Goal: Task Accomplishment & Management: Manage account settings

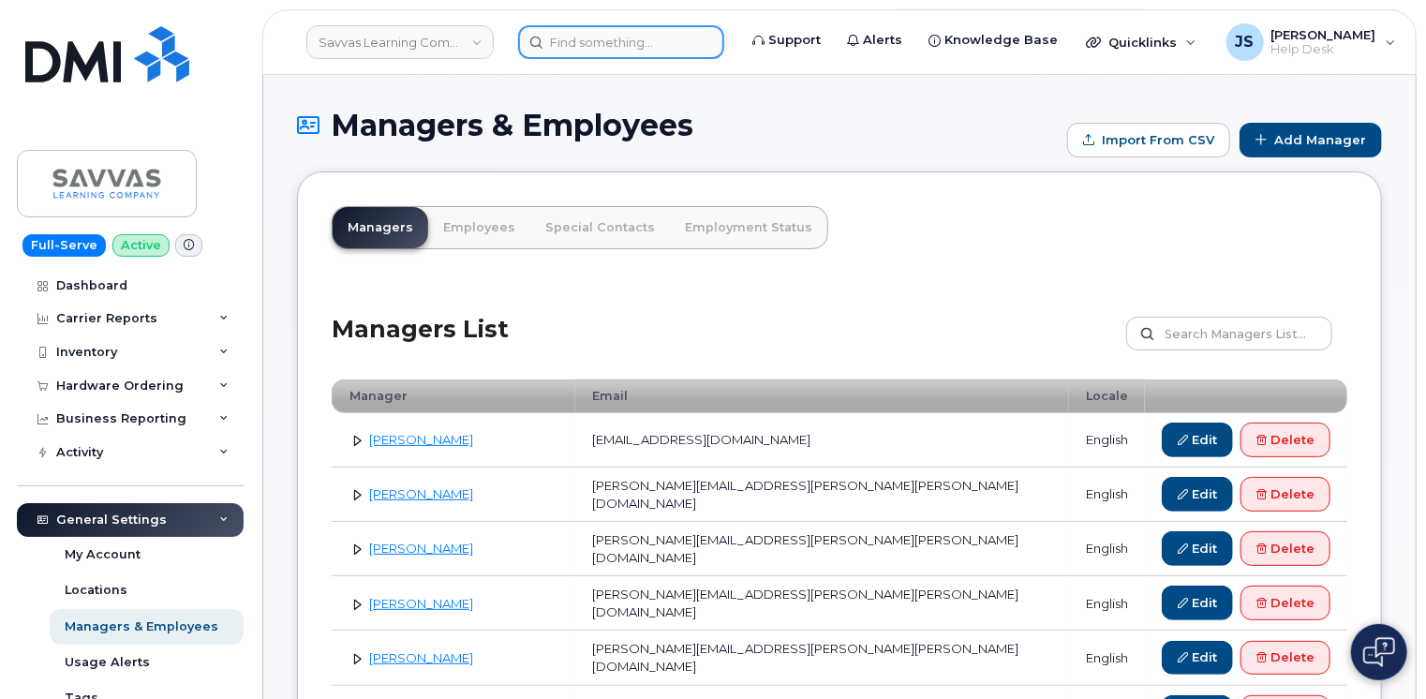
click at [614, 48] on input at bounding box center [621, 42] width 206 height 34
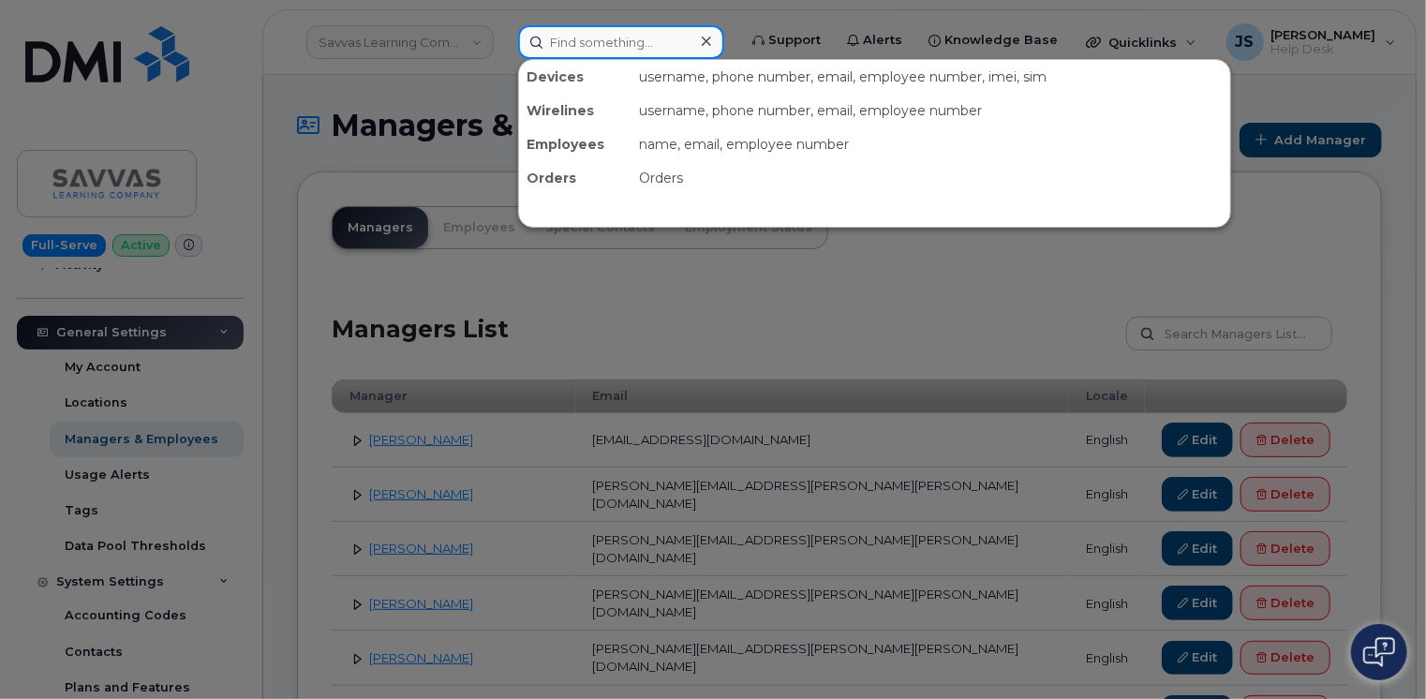
paste input "295660"
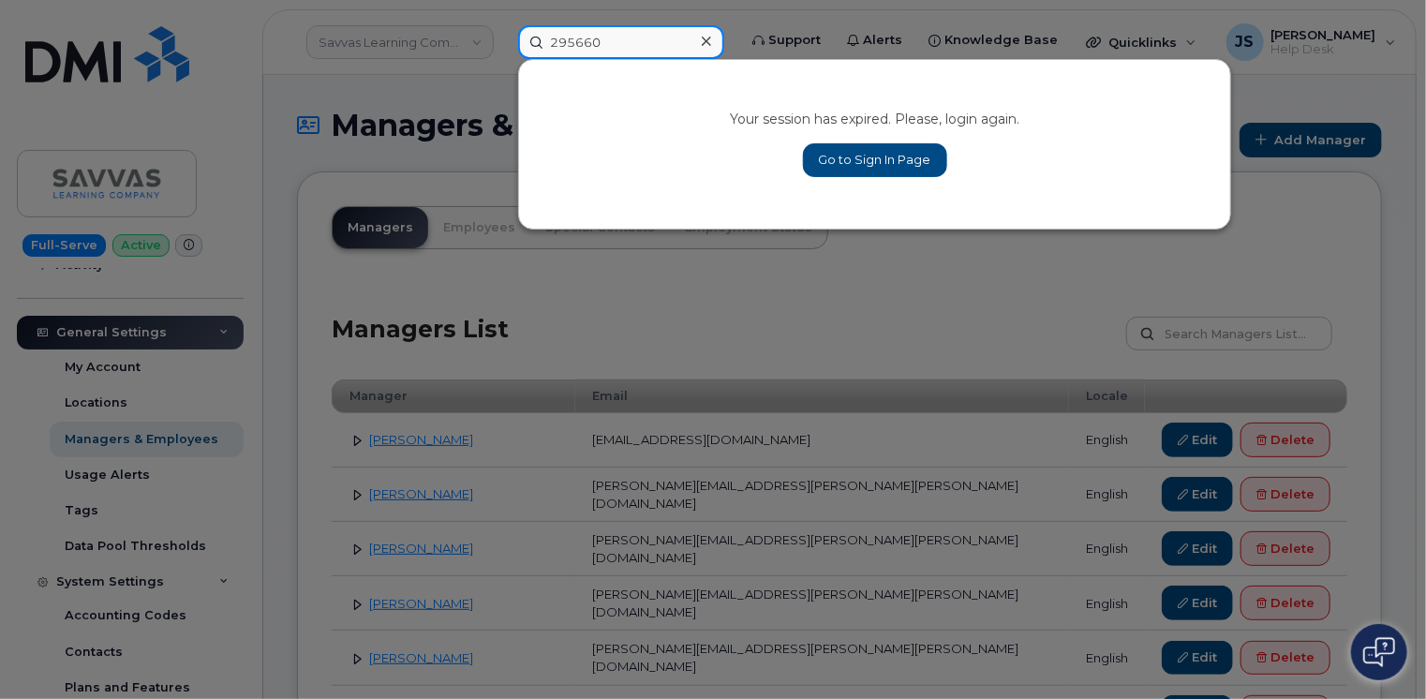
type input "295660"
click at [857, 144] on link "Go to Sign In Page" at bounding box center [875, 160] width 144 height 34
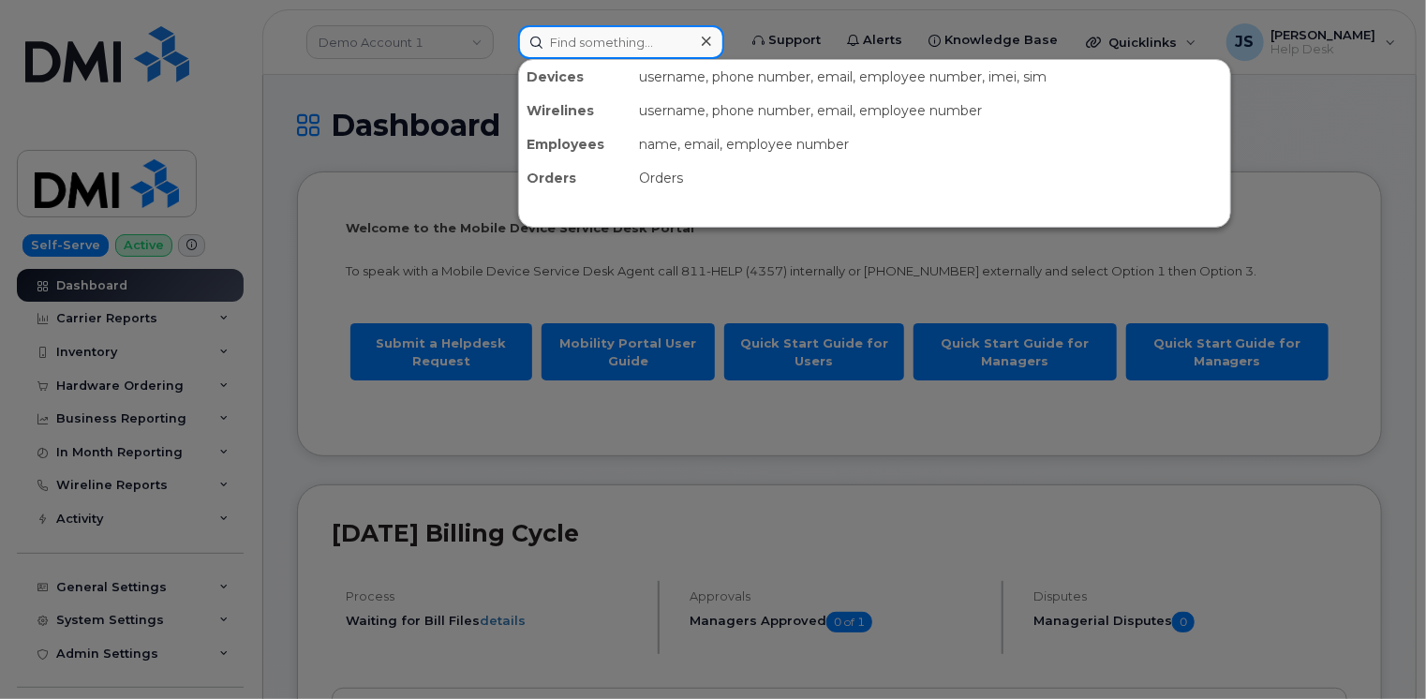
paste input "295660"
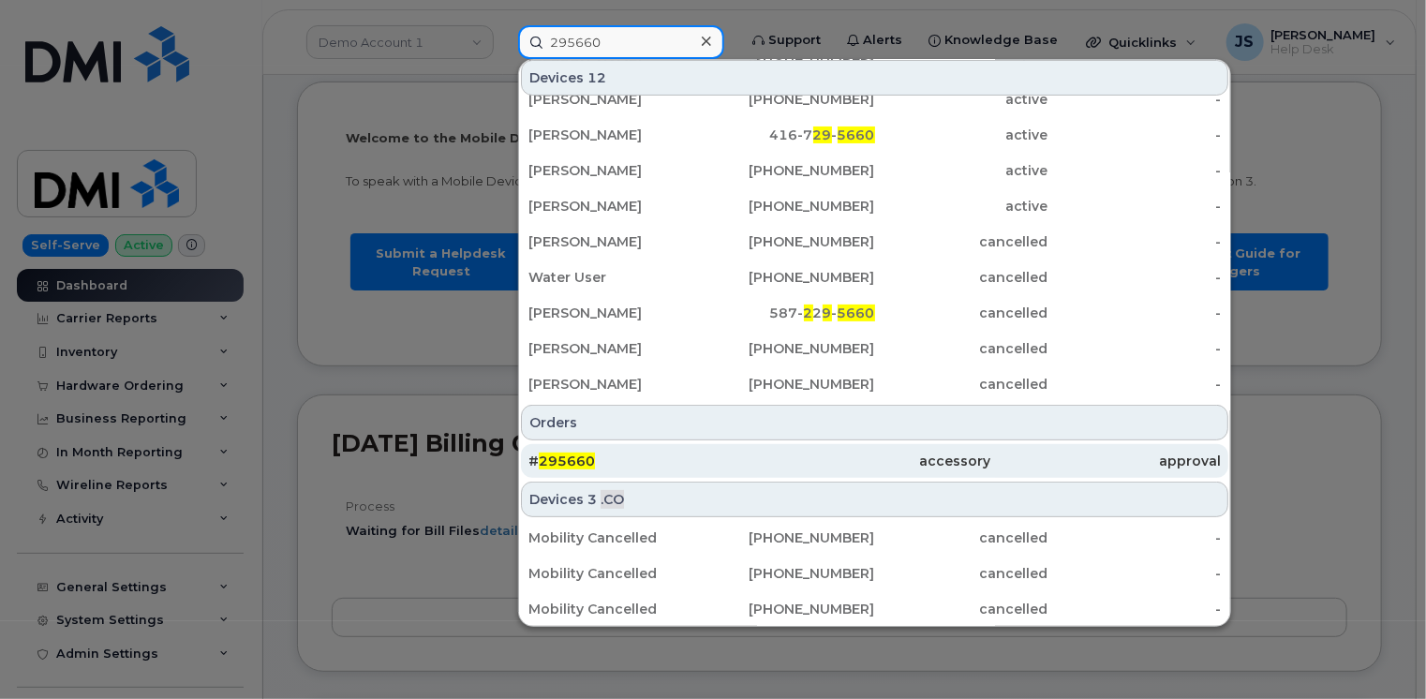
scroll to position [94, 0]
type input "295660"
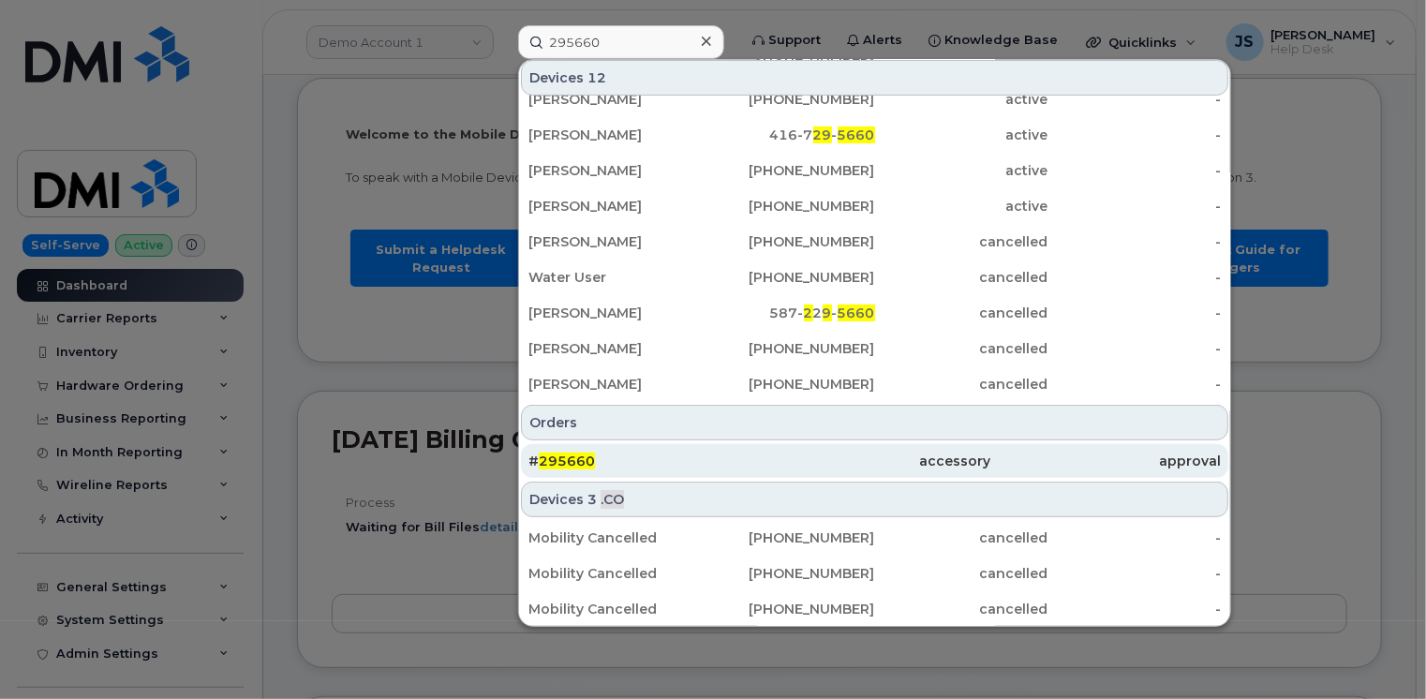
click at [637, 466] on div "# 295660" at bounding box center [643, 460] width 230 height 19
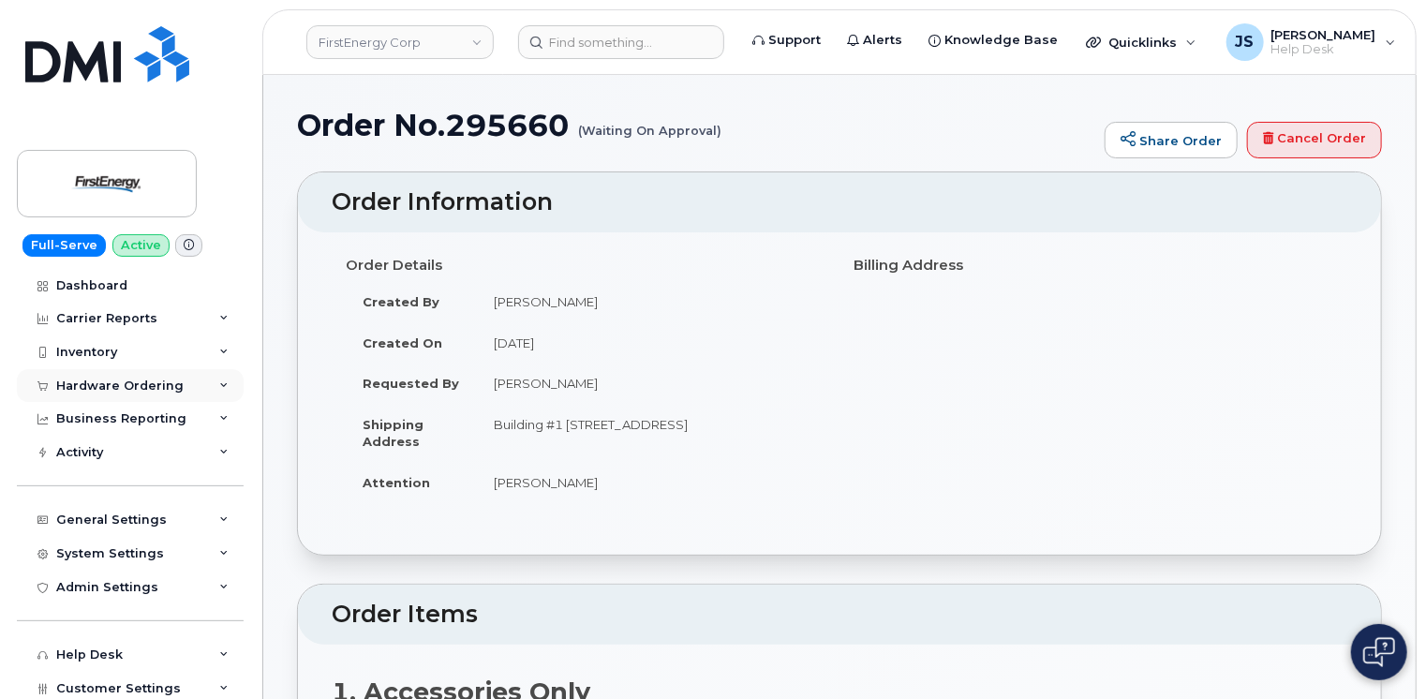
click at [173, 382] on div "Hardware Ordering" at bounding box center [119, 385] width 127 height 15
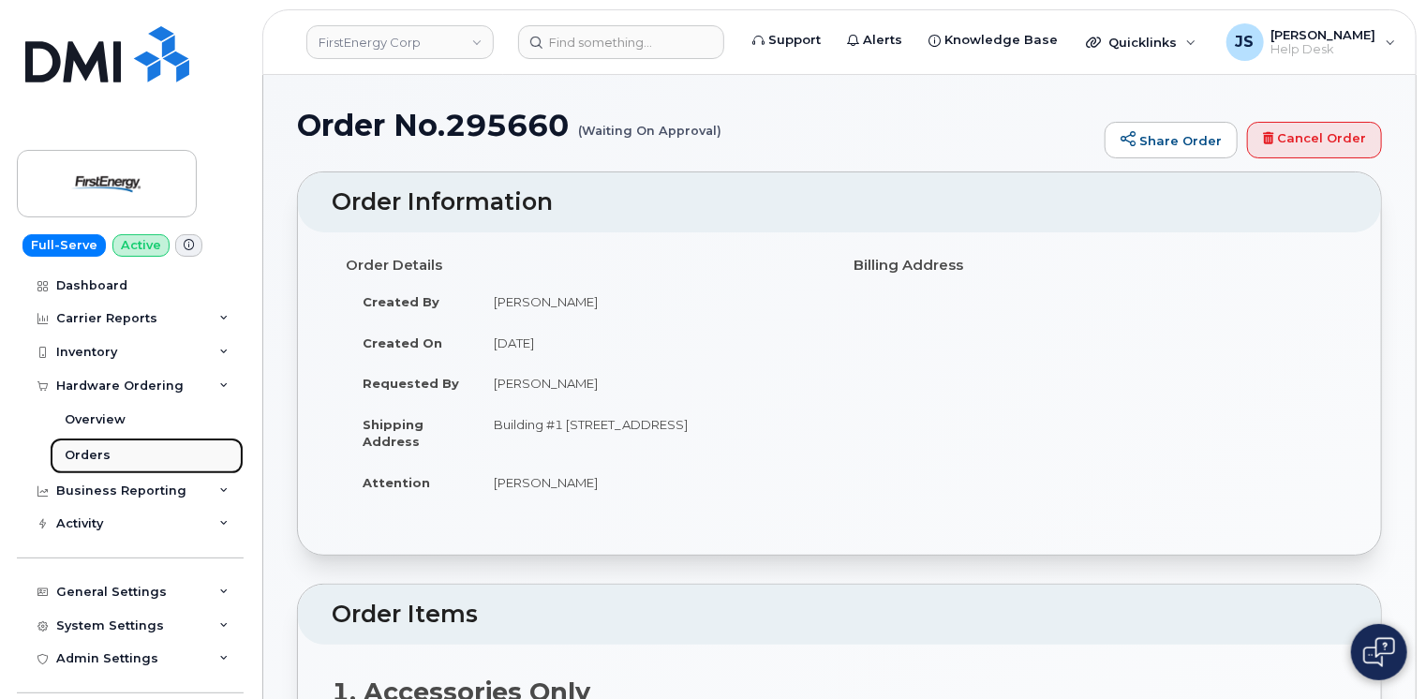
click at [82, 466] on link "Orders" at bounding box center [147, 455] width 194 height 36
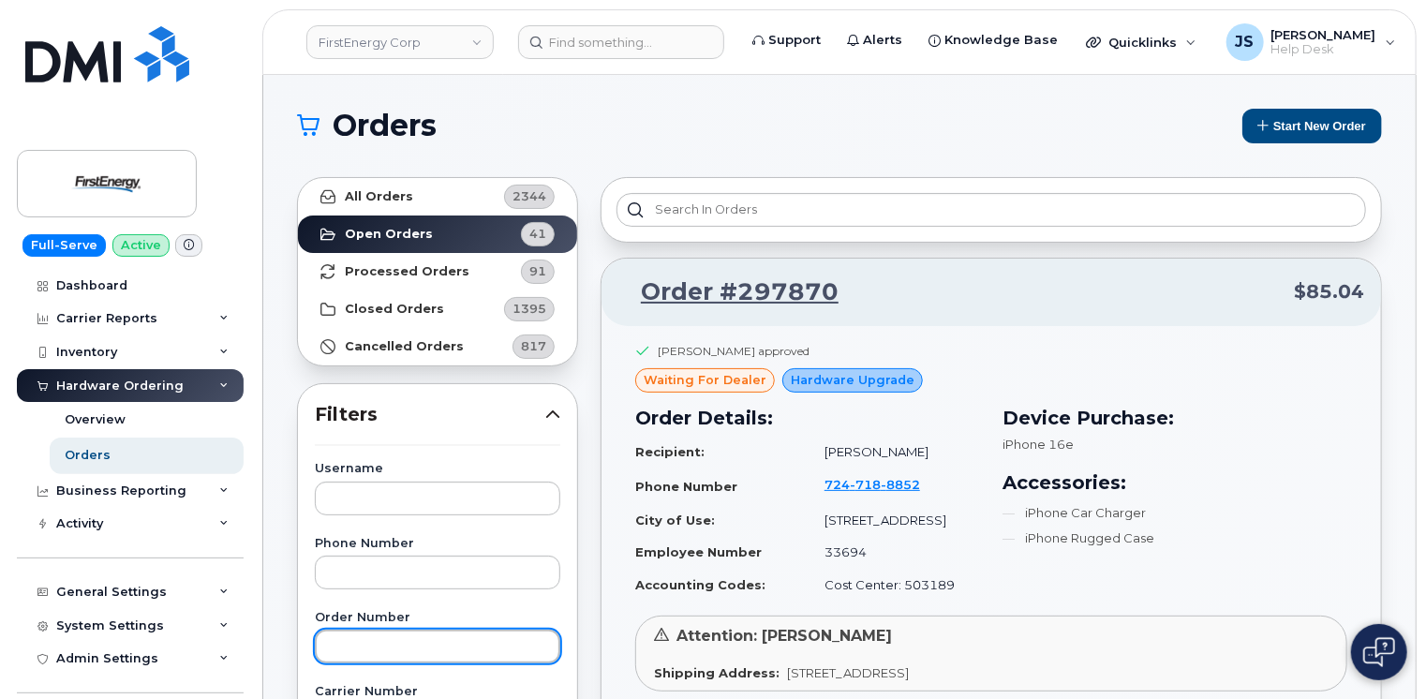
paste input "295660"
type input "295660"
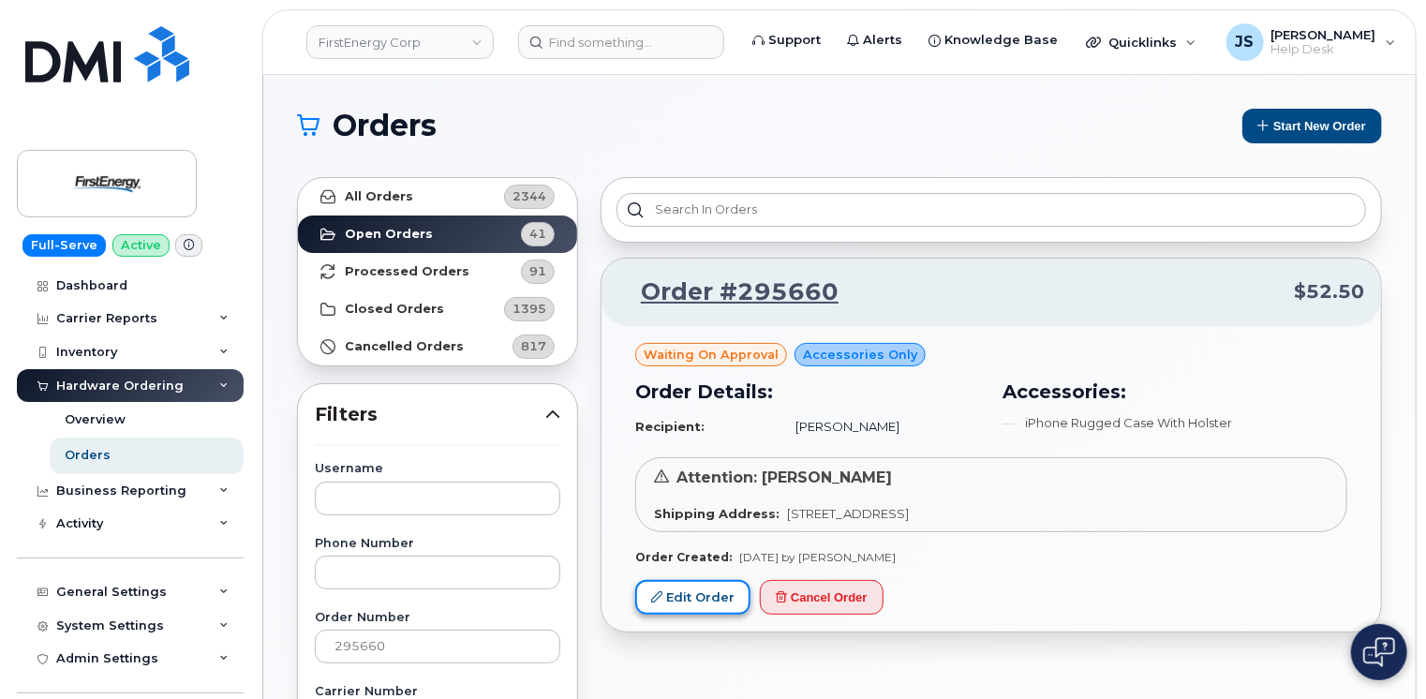
click at [682, 589] on link "Edit Order" at bounding box center [692, 597] width 115 height 35
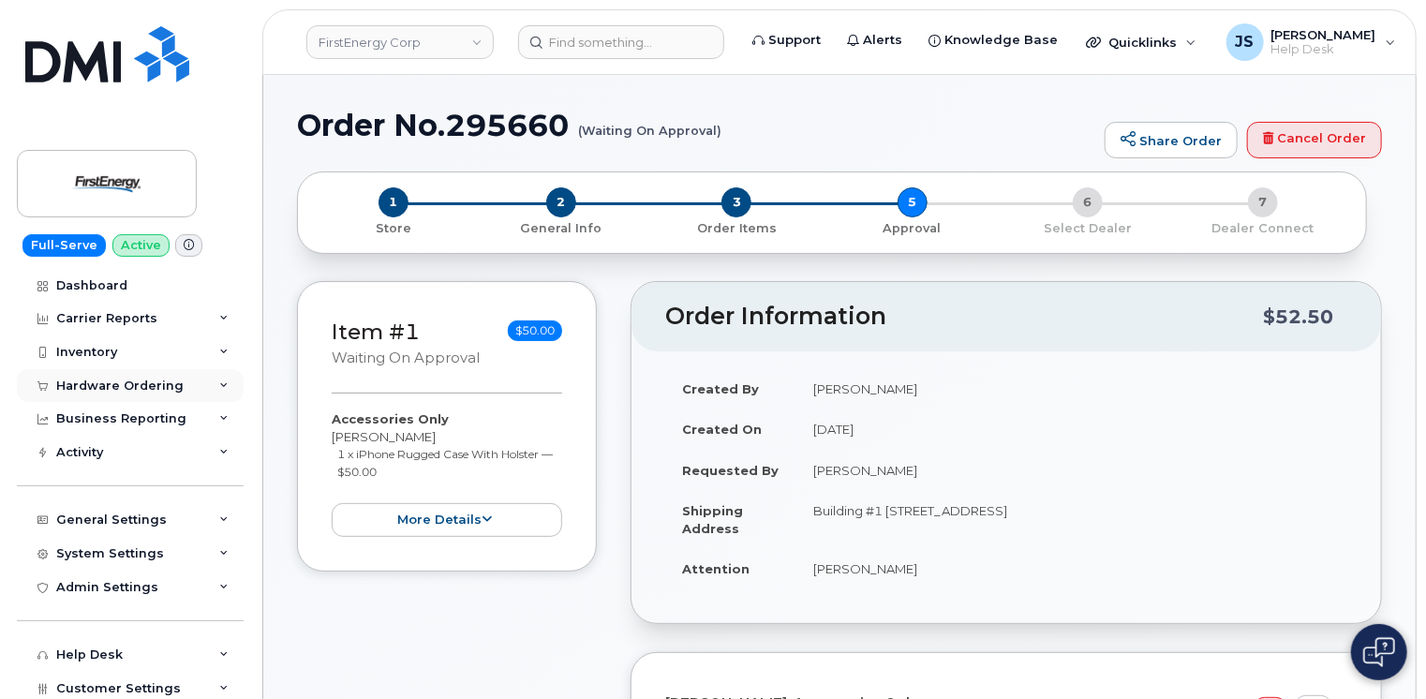
click at [222, 387] on icon at bounding box center [223, 385] width 9 height 9
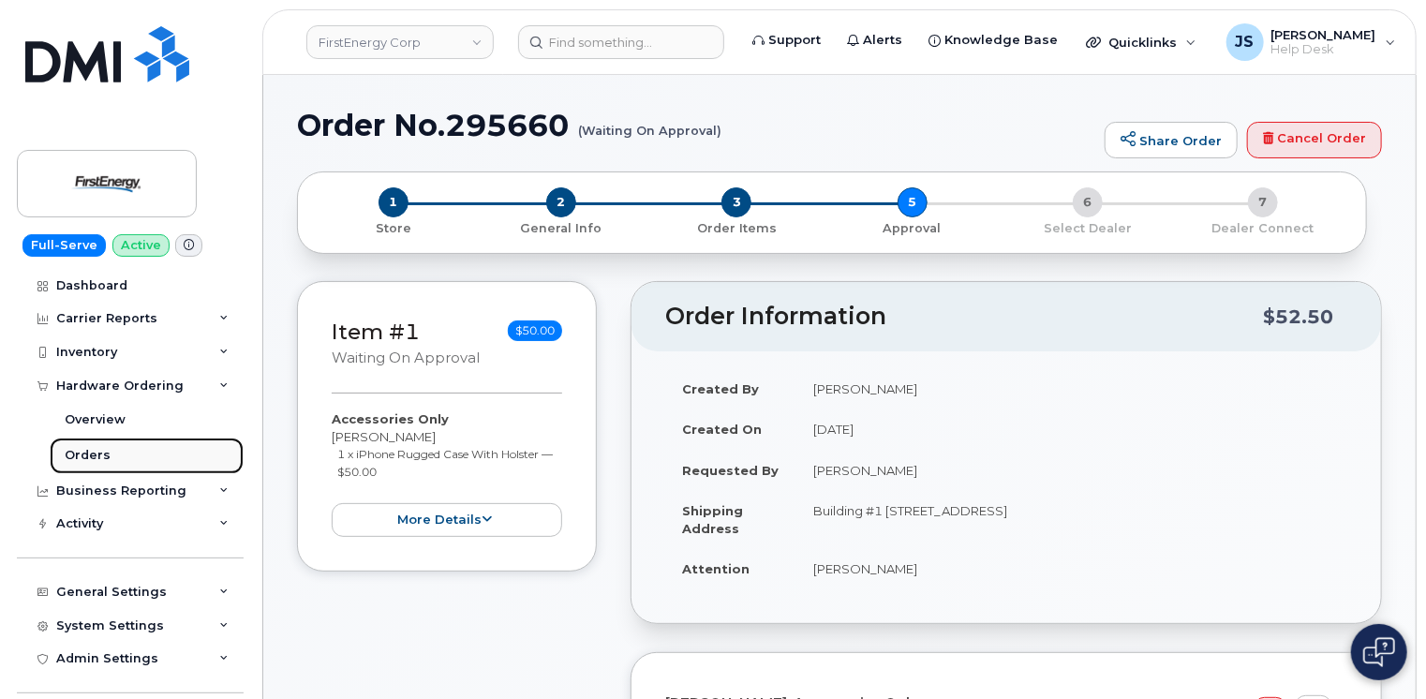
click at [104, 451] on div "Orders" at bounding box center [88, 455] width 46 height 17
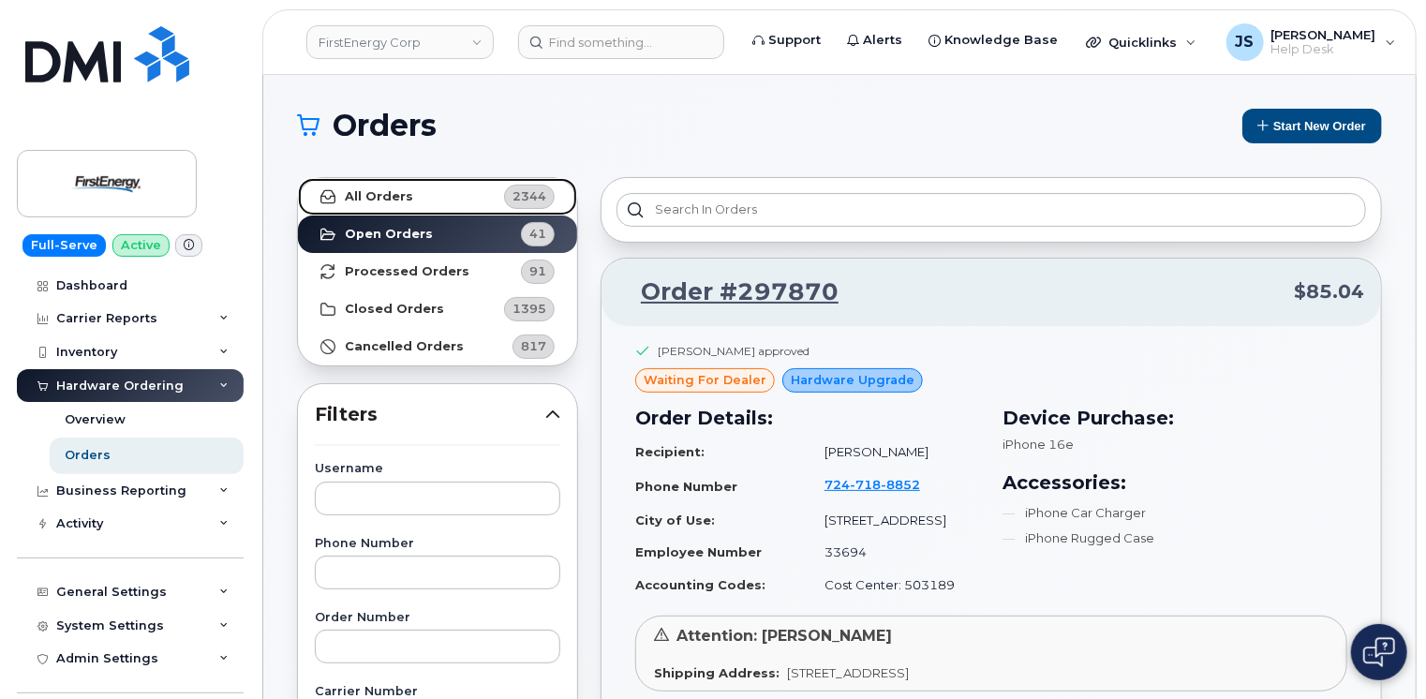
drag, startPoint x: 366, startPoint y: 639, endPoint x: 383, endPoint y: 208, distance: 431.2
click at [383, 208] on link "All Orders 2344" at bounding box center [437, 196] width 279 height 37
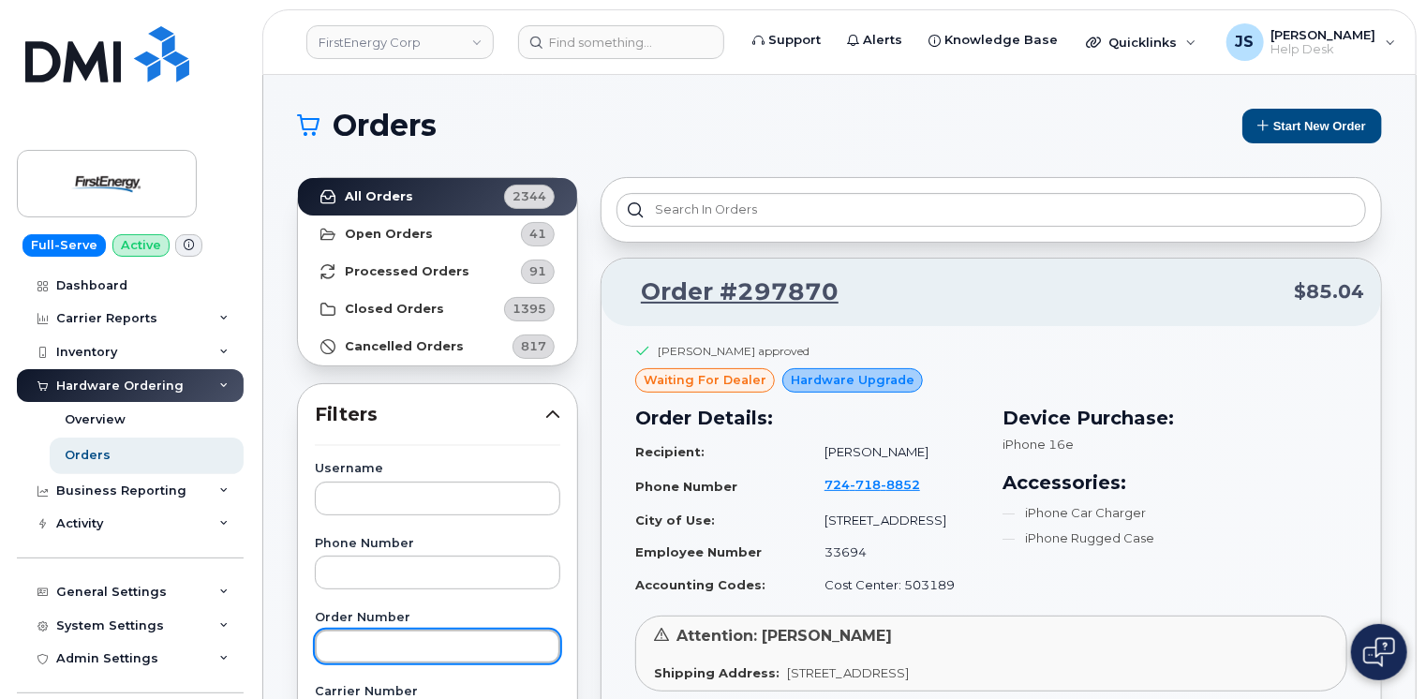
paste input "290164"
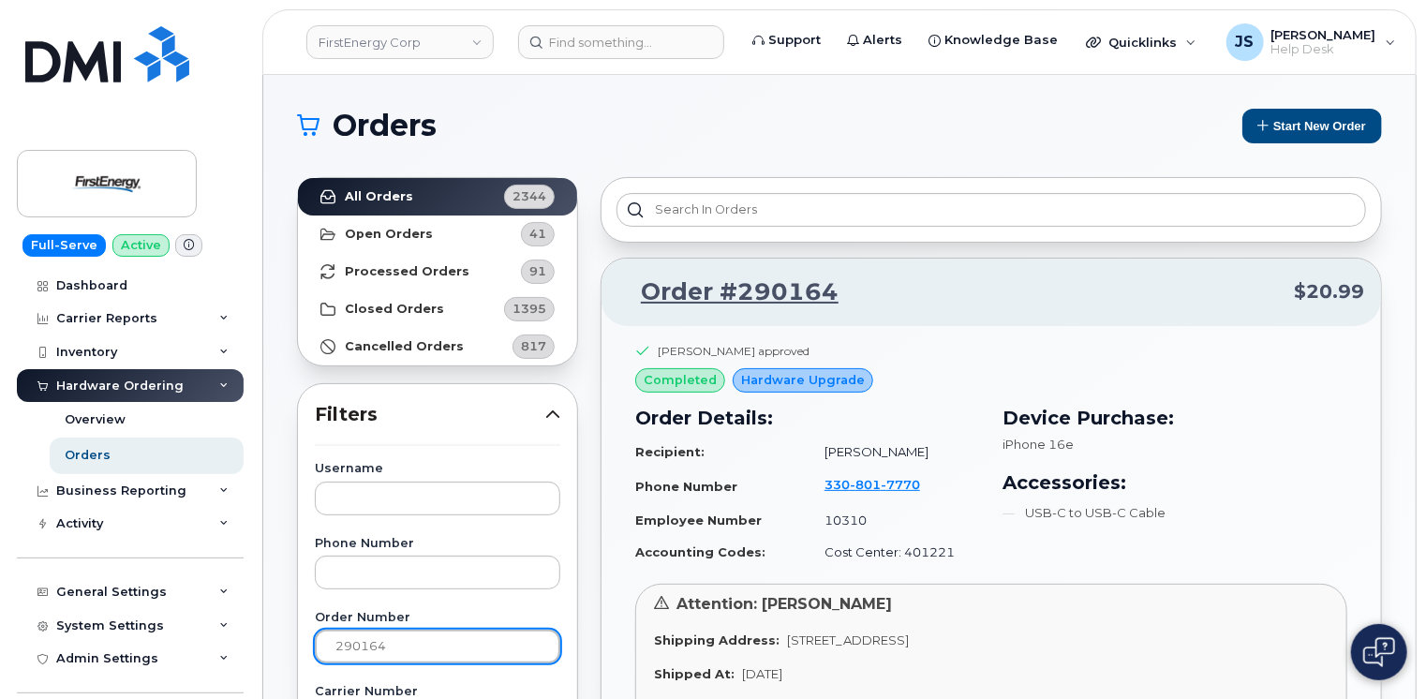
click at [377, 648] on input "290164" at bounding box center [437, 646] width 245 height 34
paste input "5660"
type input "295660"
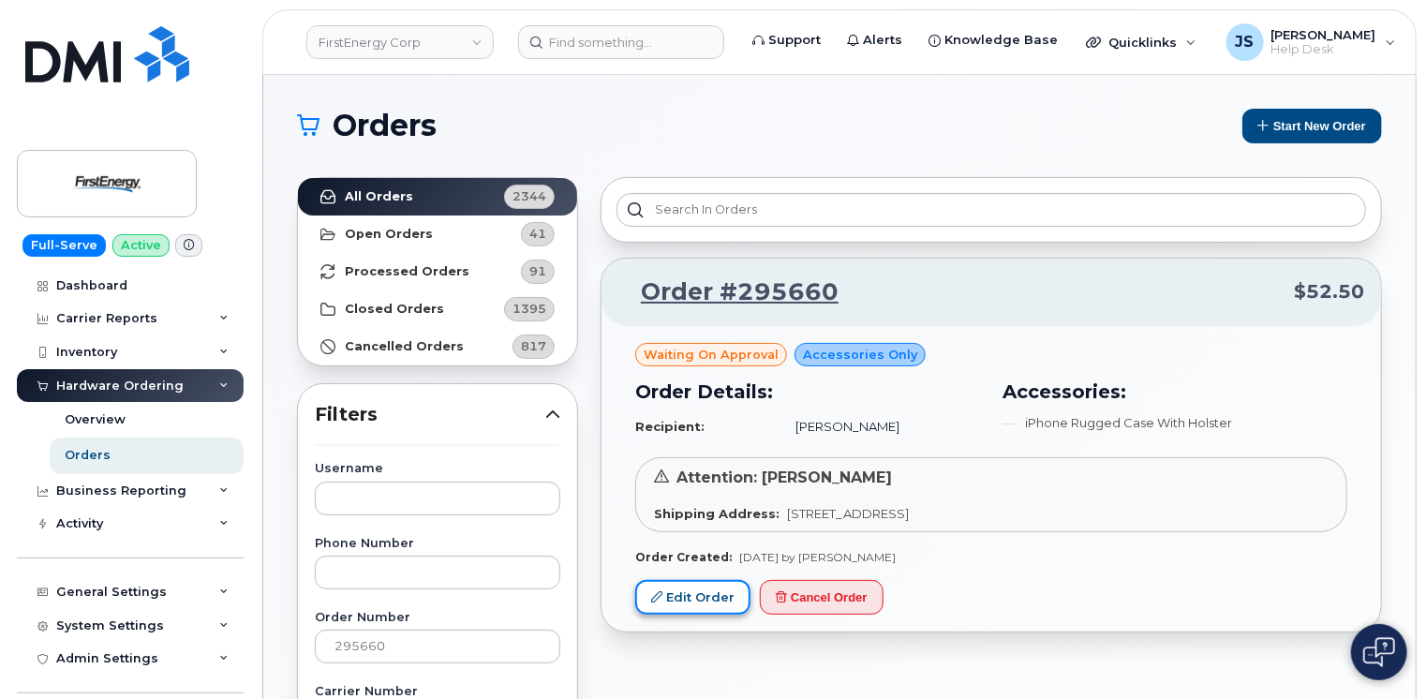
click at [679, 594] on link "Edit Order" at bounding box center [692, 597] width 115 height 35
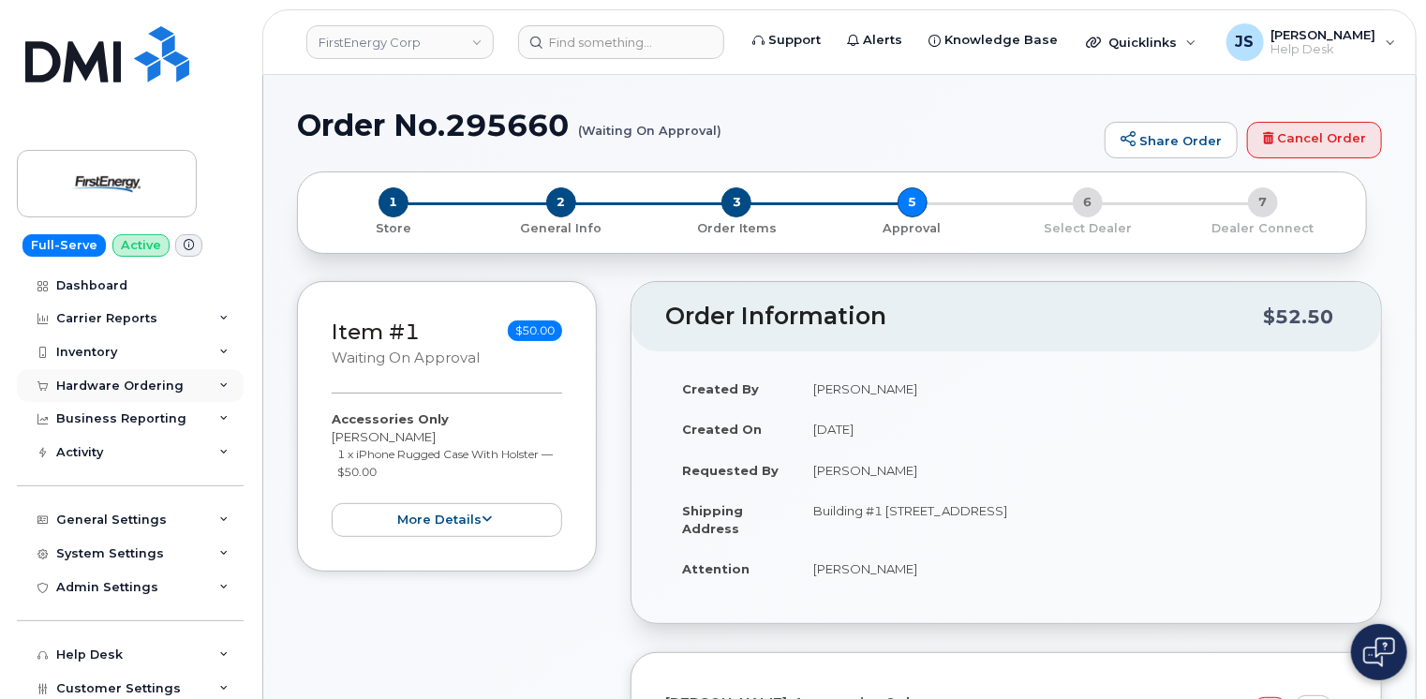
click at [219, 384] on icon at bounding box center [223, 385] width 9 height 9
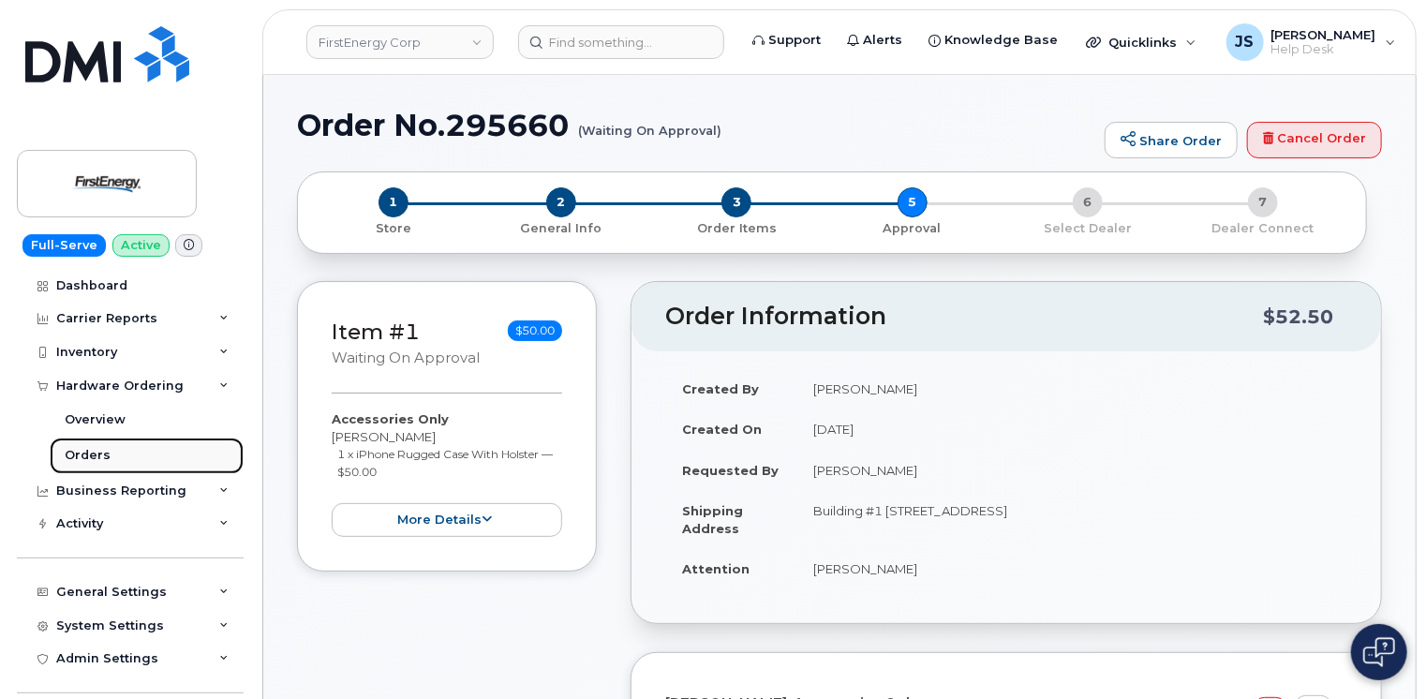
click at [95, 458] on div "Orders" at bounding box center [88, 455] width 46 height 17
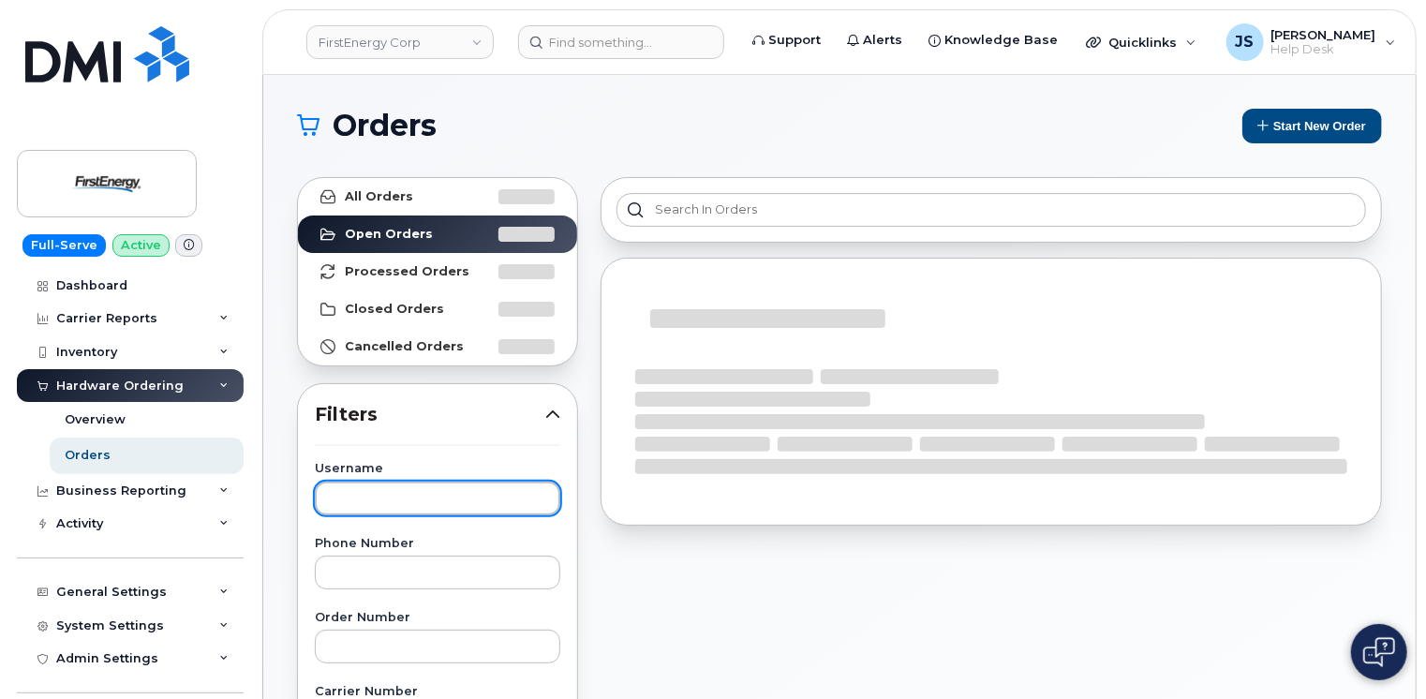
click at [420, 506] on input "text" at bounding box center [437, 498] width 245 height 34
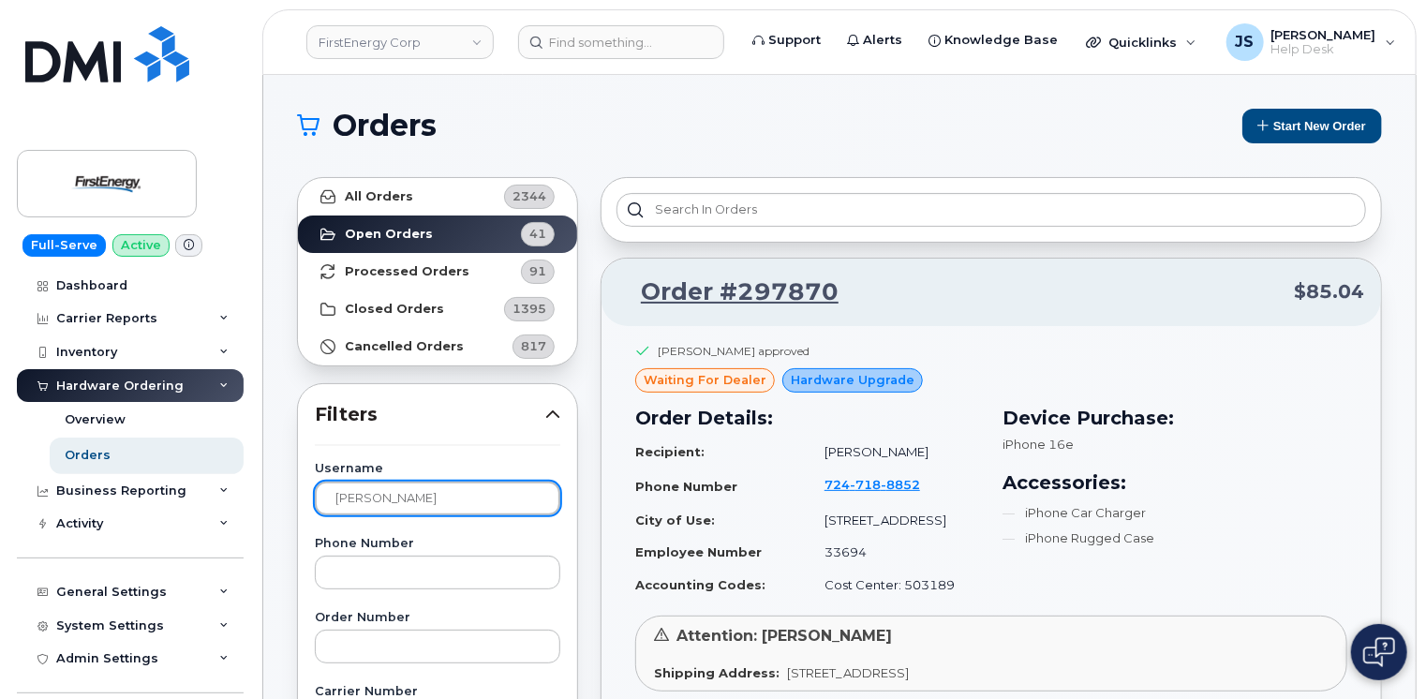
type input "[PERSON_NAME]"
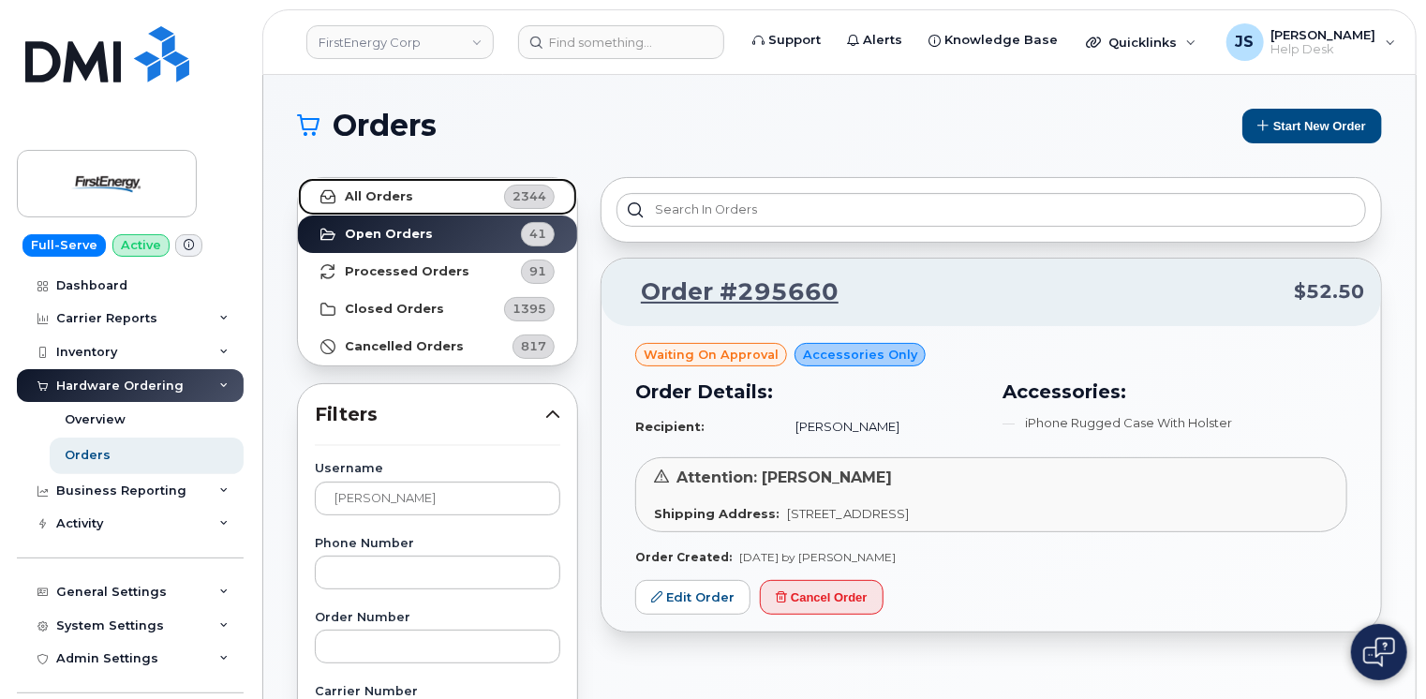
click at [375, 196] on strong "All Orders" at bounding box center [379, 196] width 68 height 15
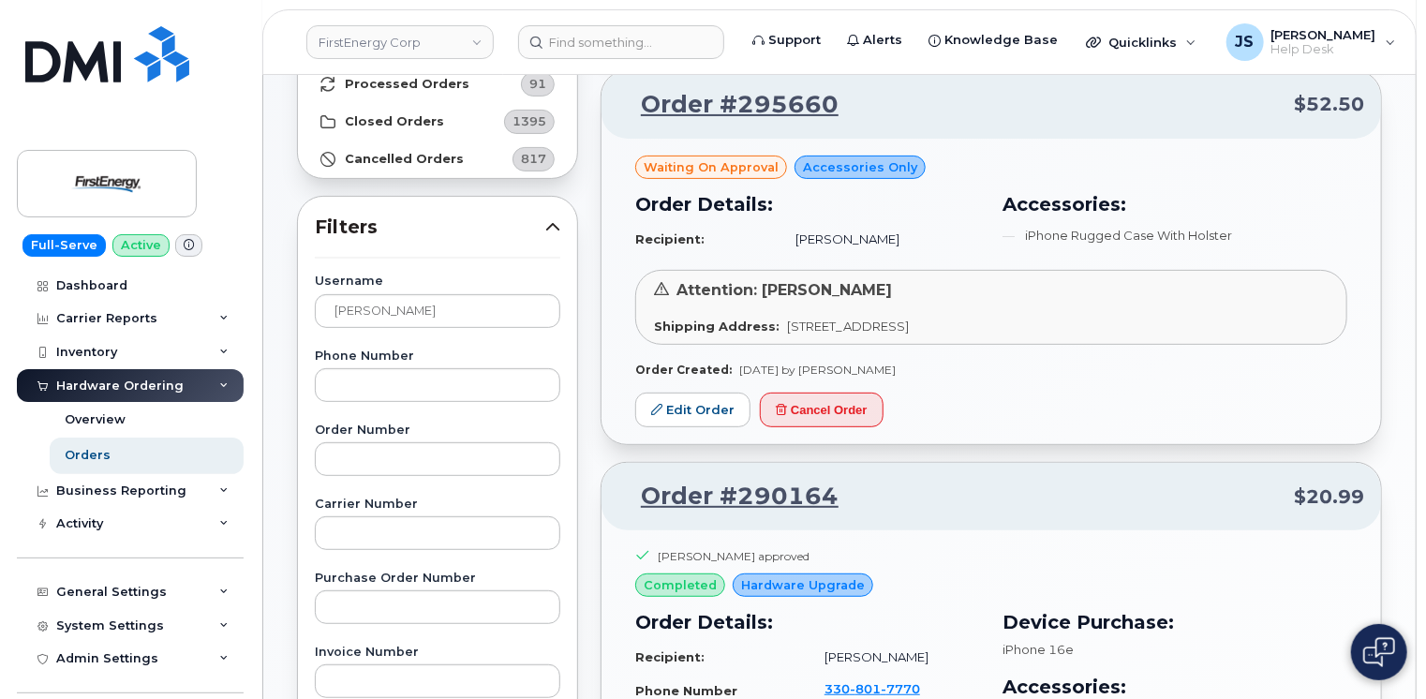
scroll to position [187, 0]
click at [651, 415] on link "Edit Order" at bounding box center [692, 409] width 115 height 35
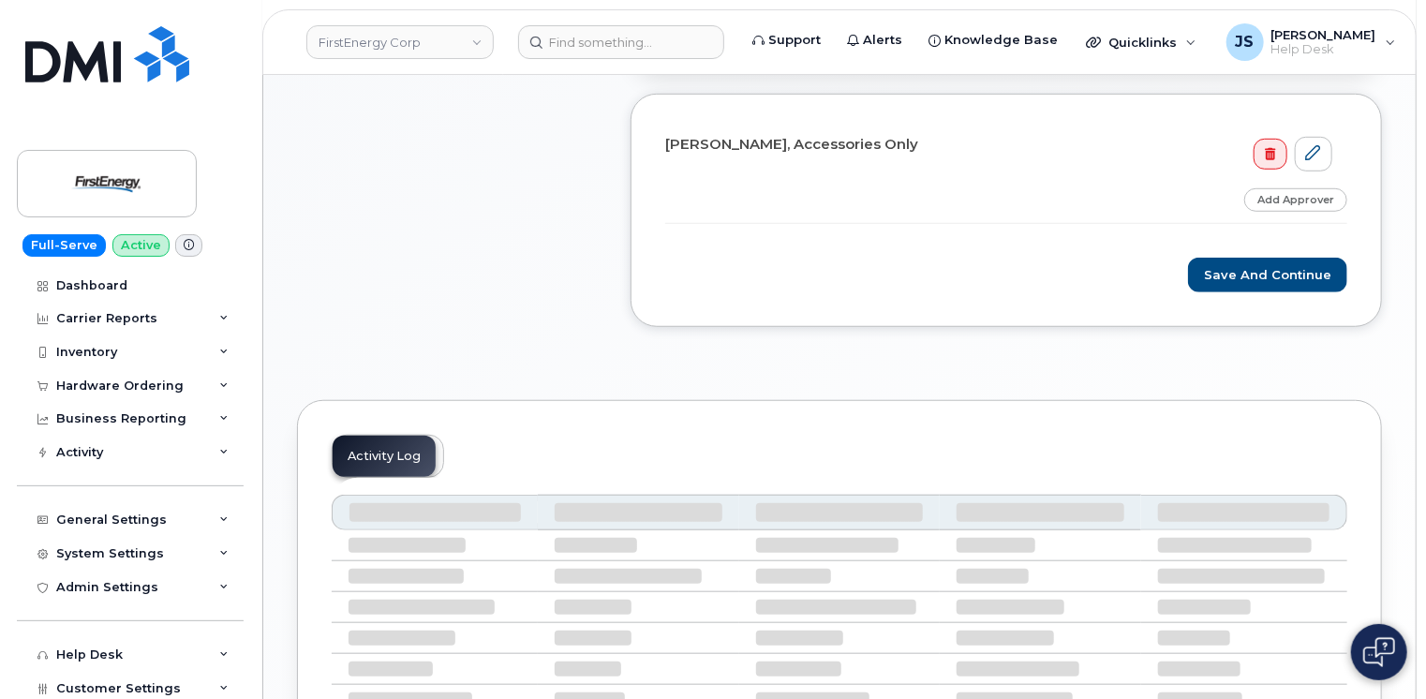
scroll to position [562, 0]
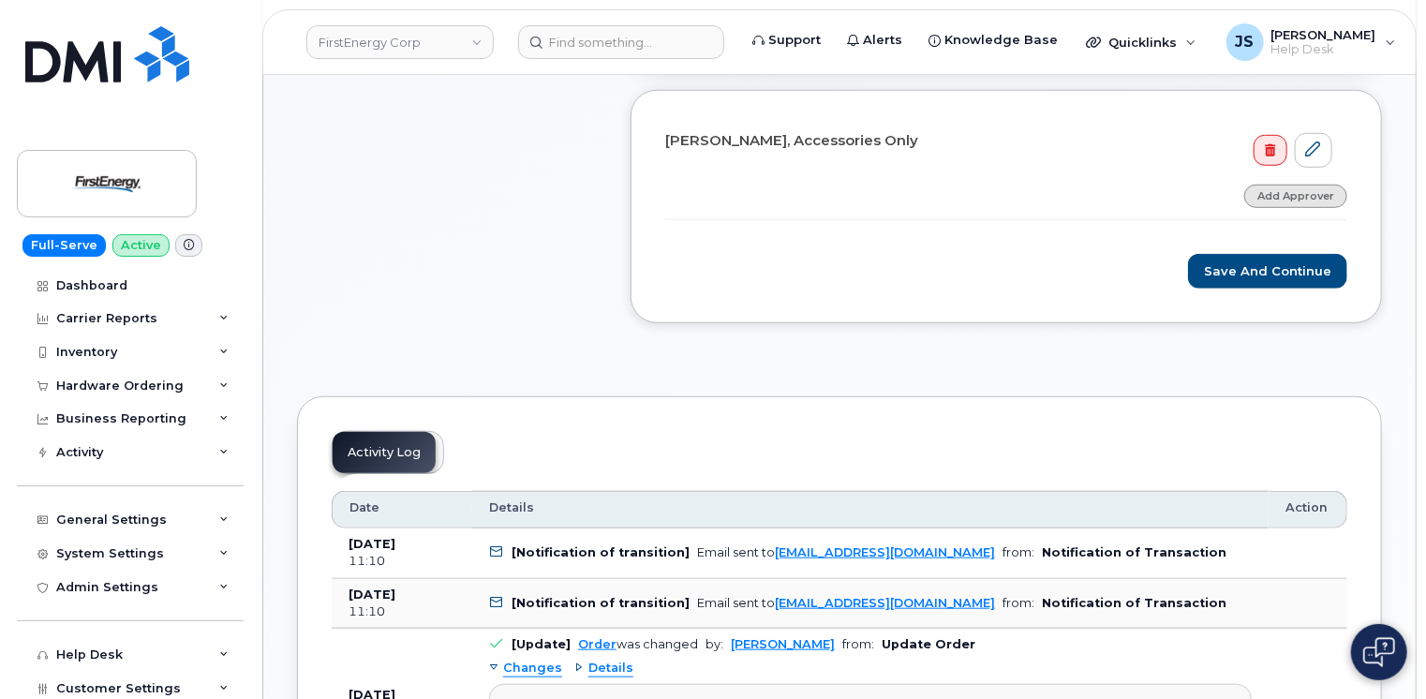
click at [1295, 194] on link "Add Approver" at bounding box center [1295, 196] width 103 height 23
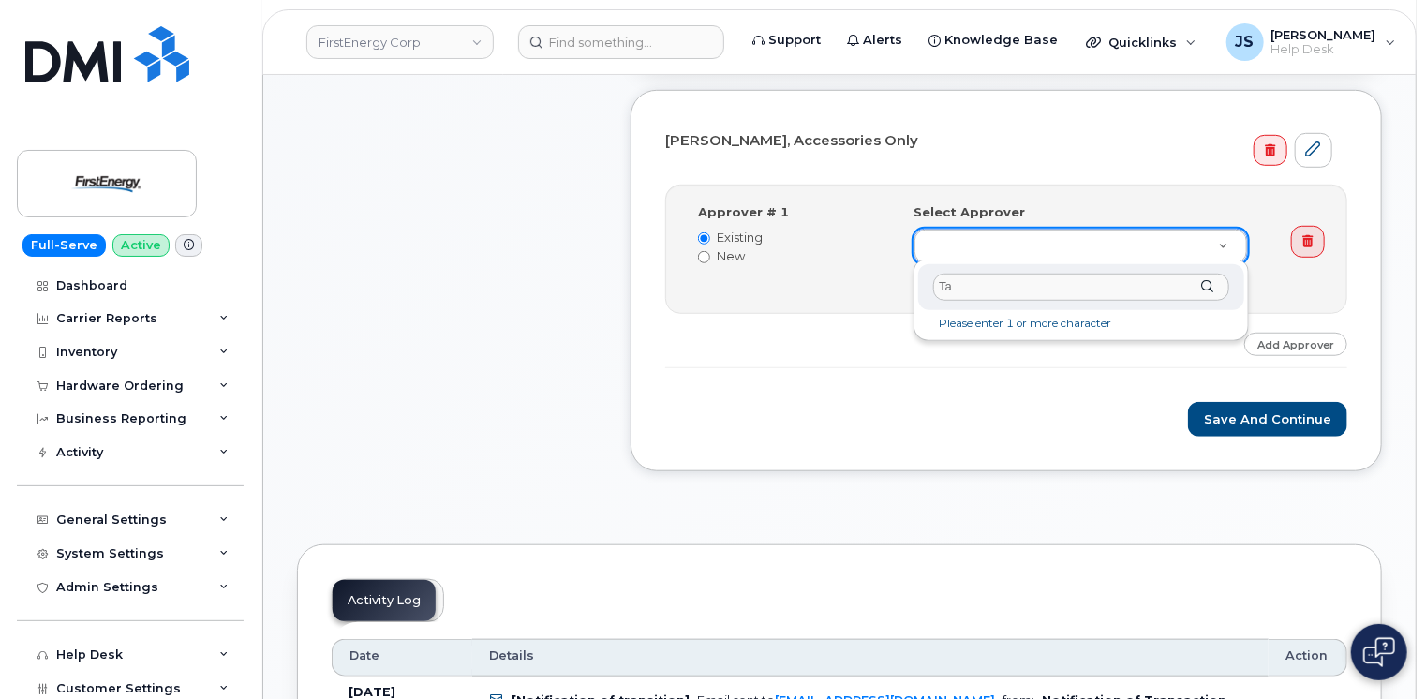
type input "T"
click at [967, 290] on input "text" at bounding box center [1081, 287] width 296 height 27
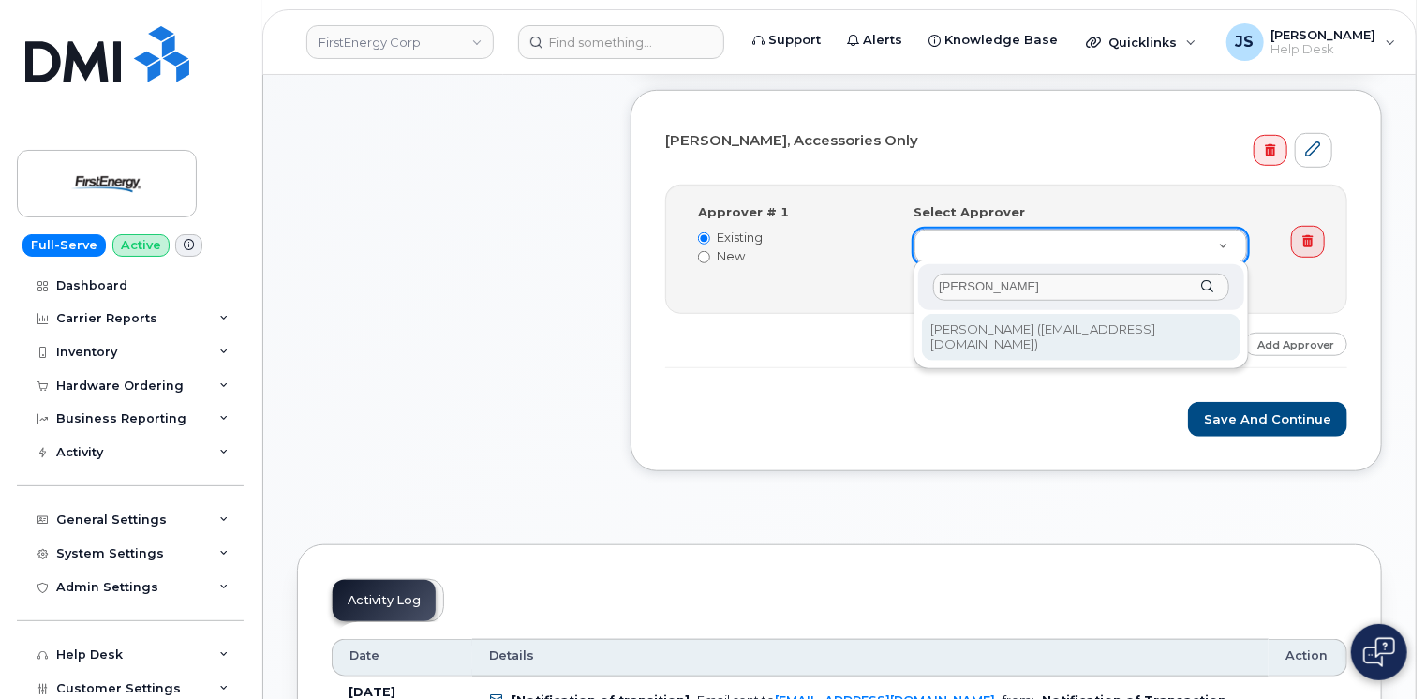
type input "[PERSON_NAME]"
type input "2073022"
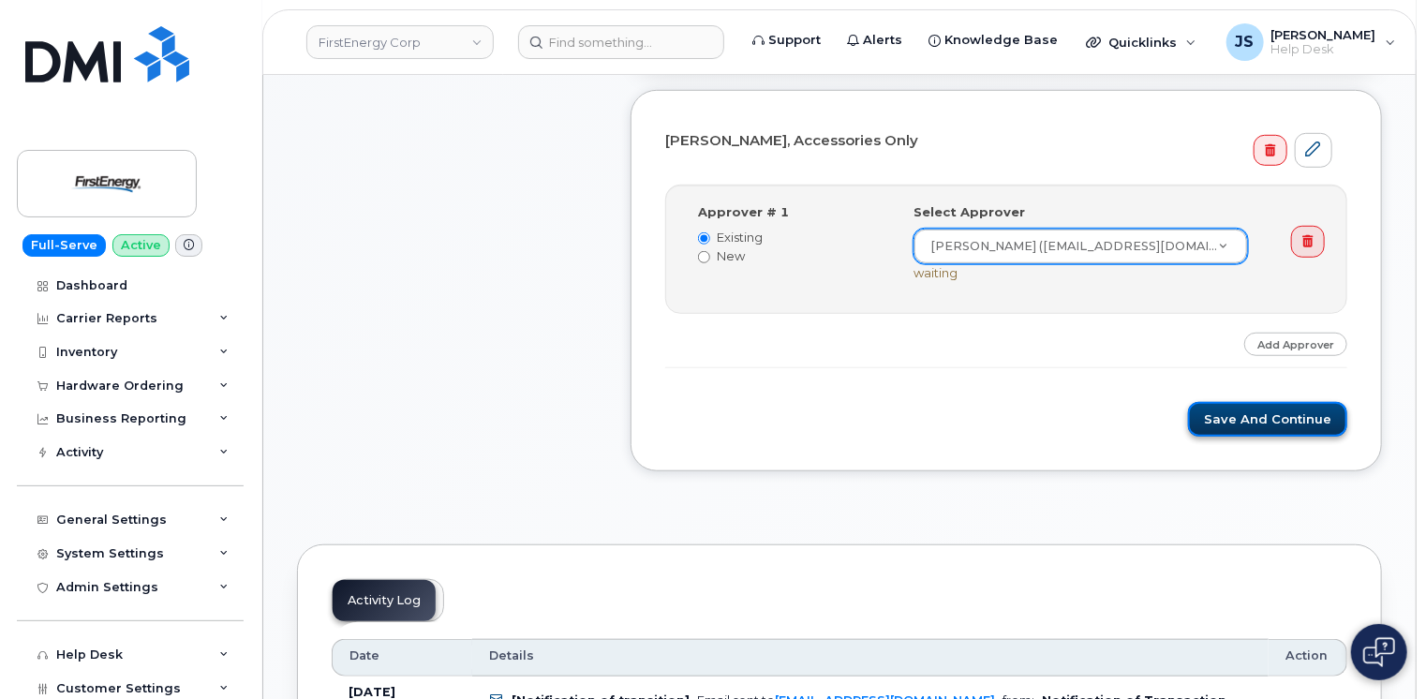
click at [1239, 414] on button "Save and Continue" at bounding box center [1267, 419] width 159 height 35
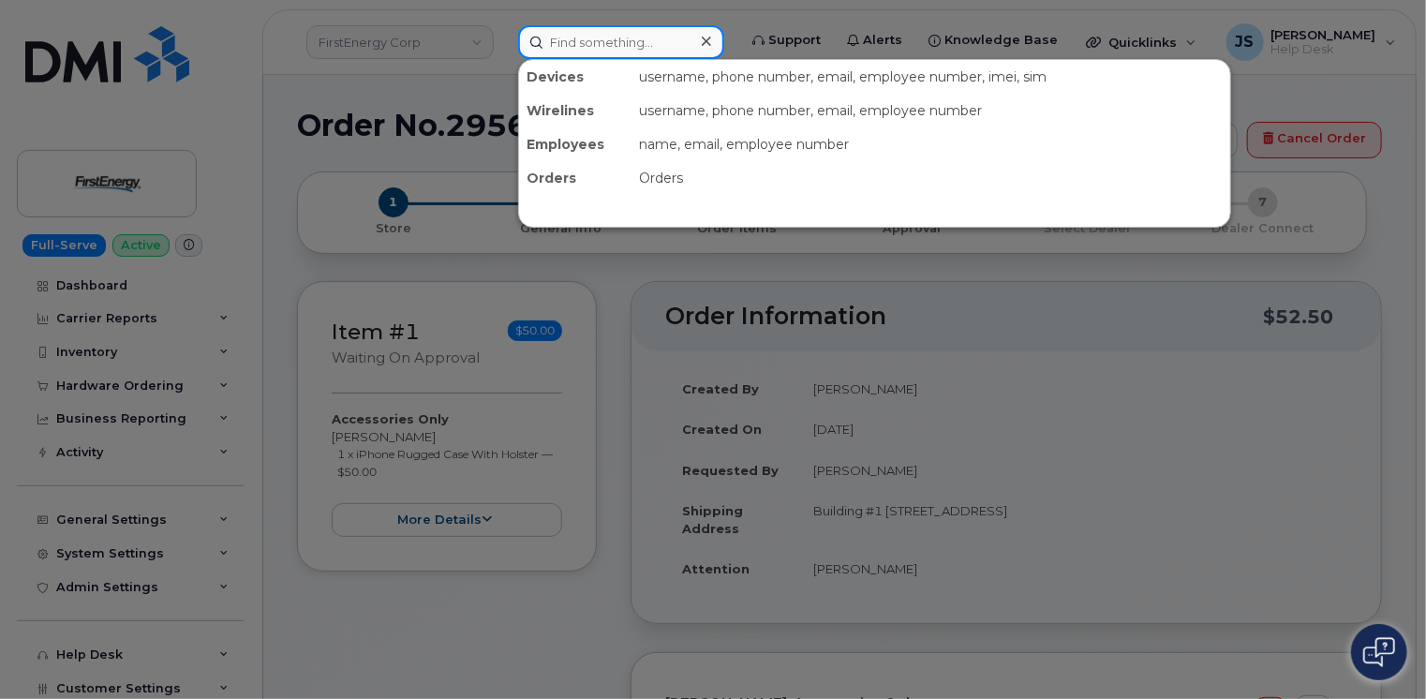
paste input "297134"
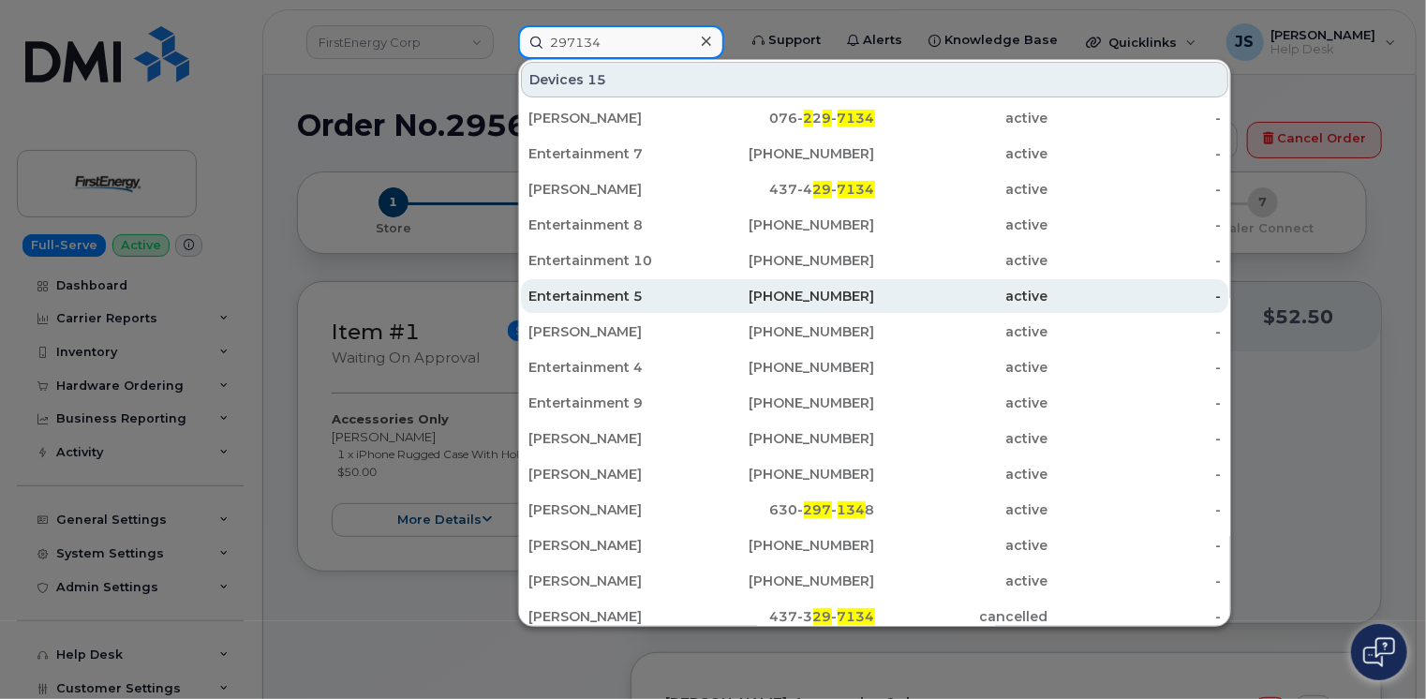
scroll to position [84, 0]
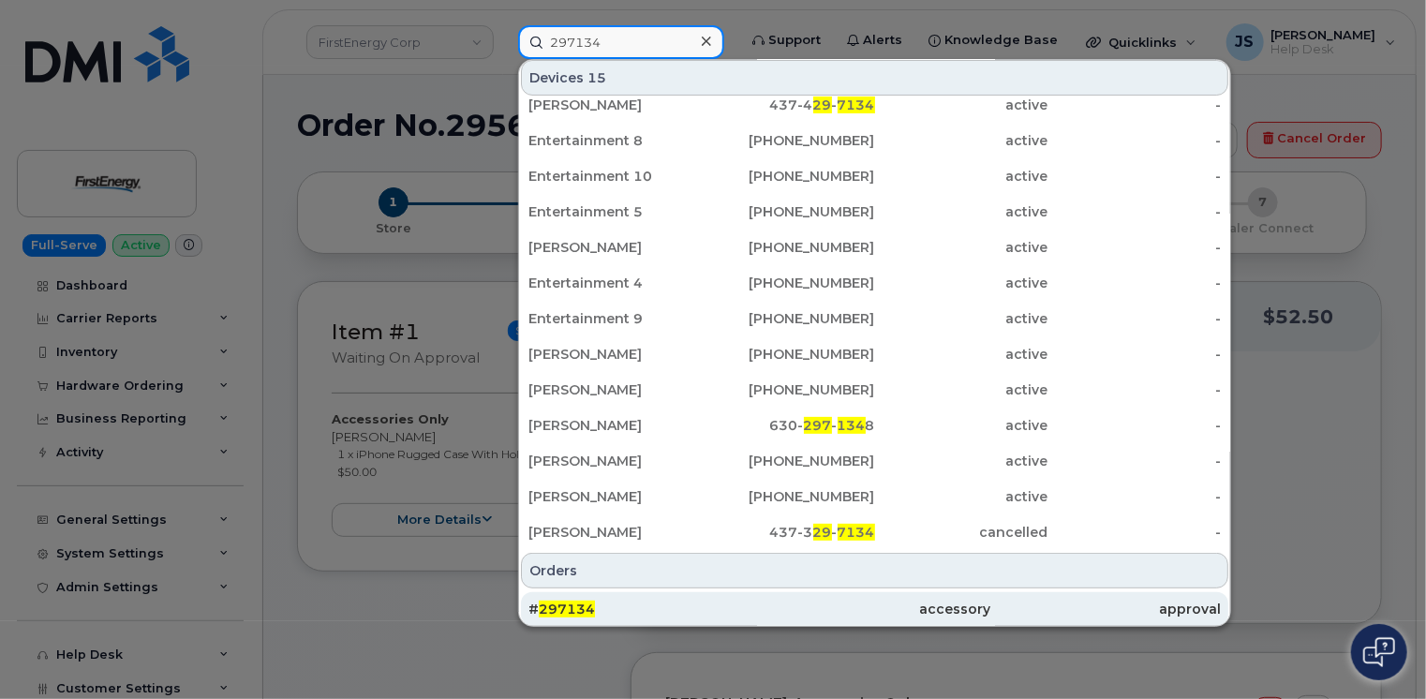
type input "297134"
click at [651, 613] on div "# 297134" at bounding box center [643, 608] width 230 height 19
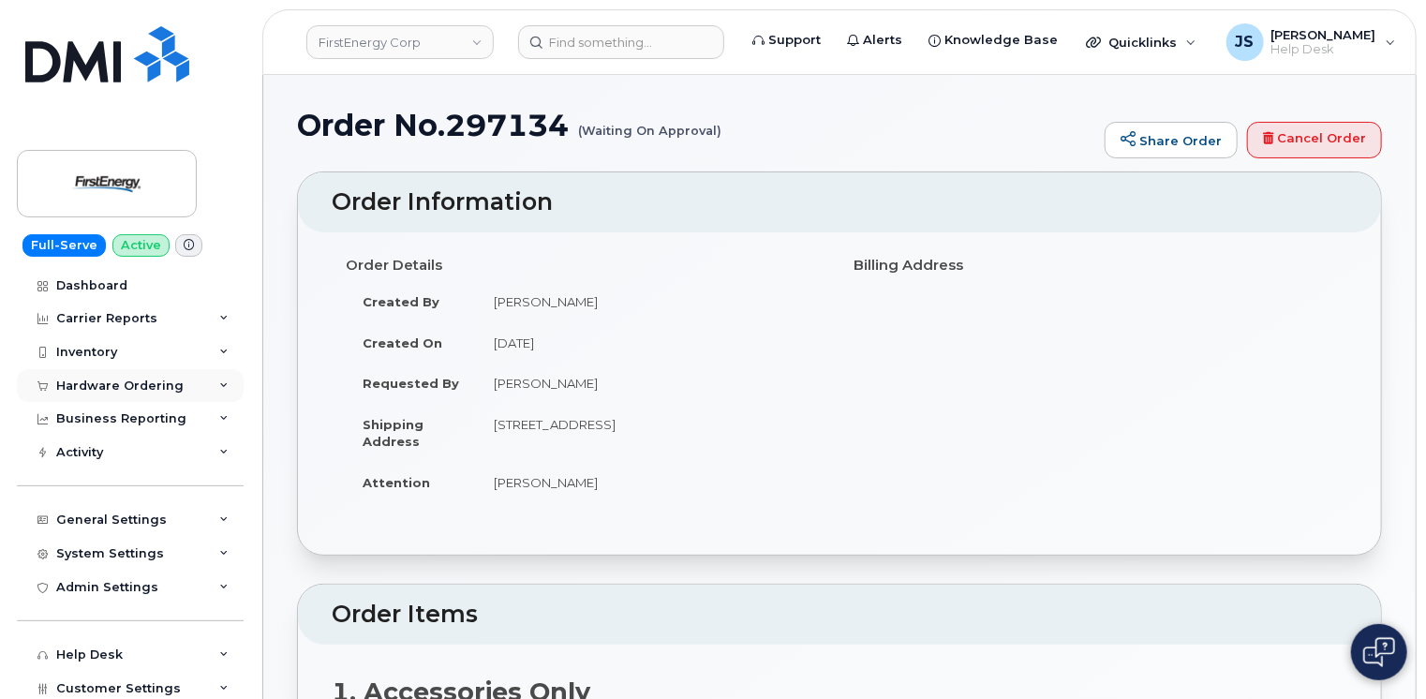
click at [215, 377] on div "Hardware Ordering" at bounding box center [130, 386] width 227 height 34
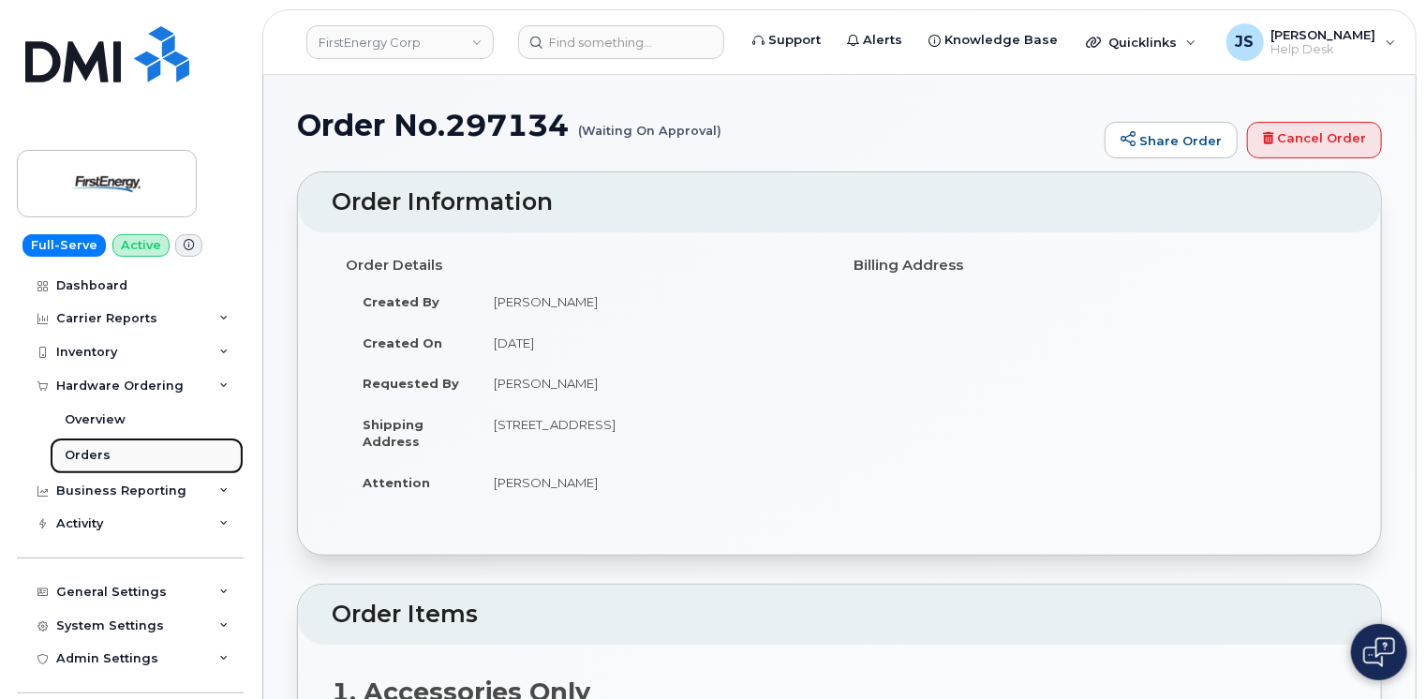
click at [116, 456] on link "Orders" at bounding box center [147, 455] width 194 height 36
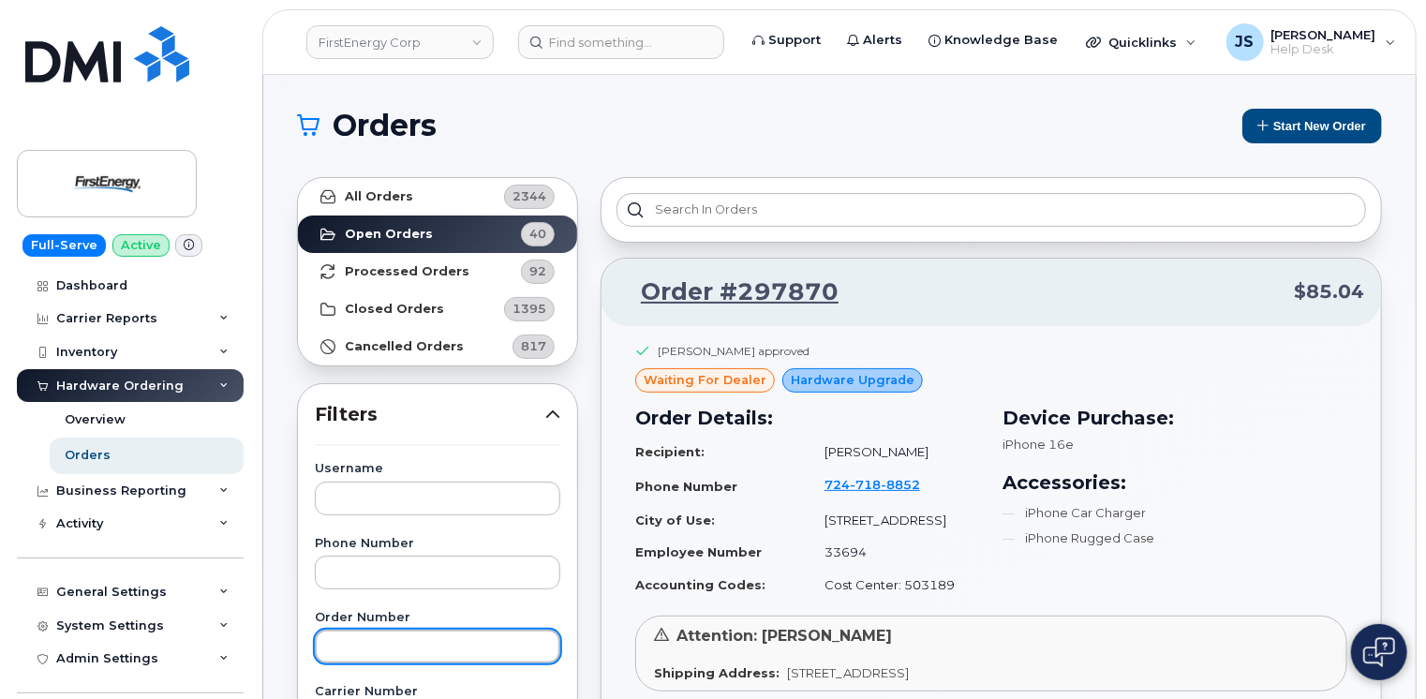
paste input "297134"
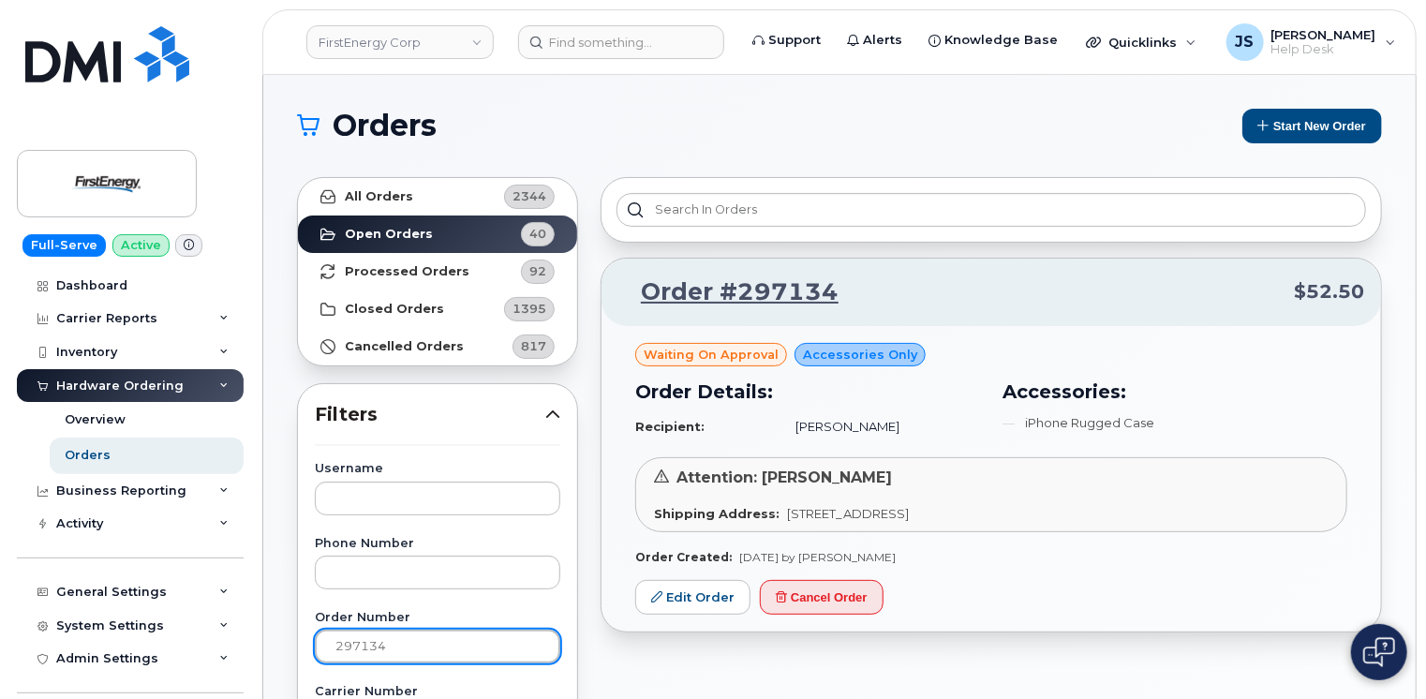
click at [435, 652] on input "297134" at bounding box center [437, 646] width 245 height 34
paste input "2039"
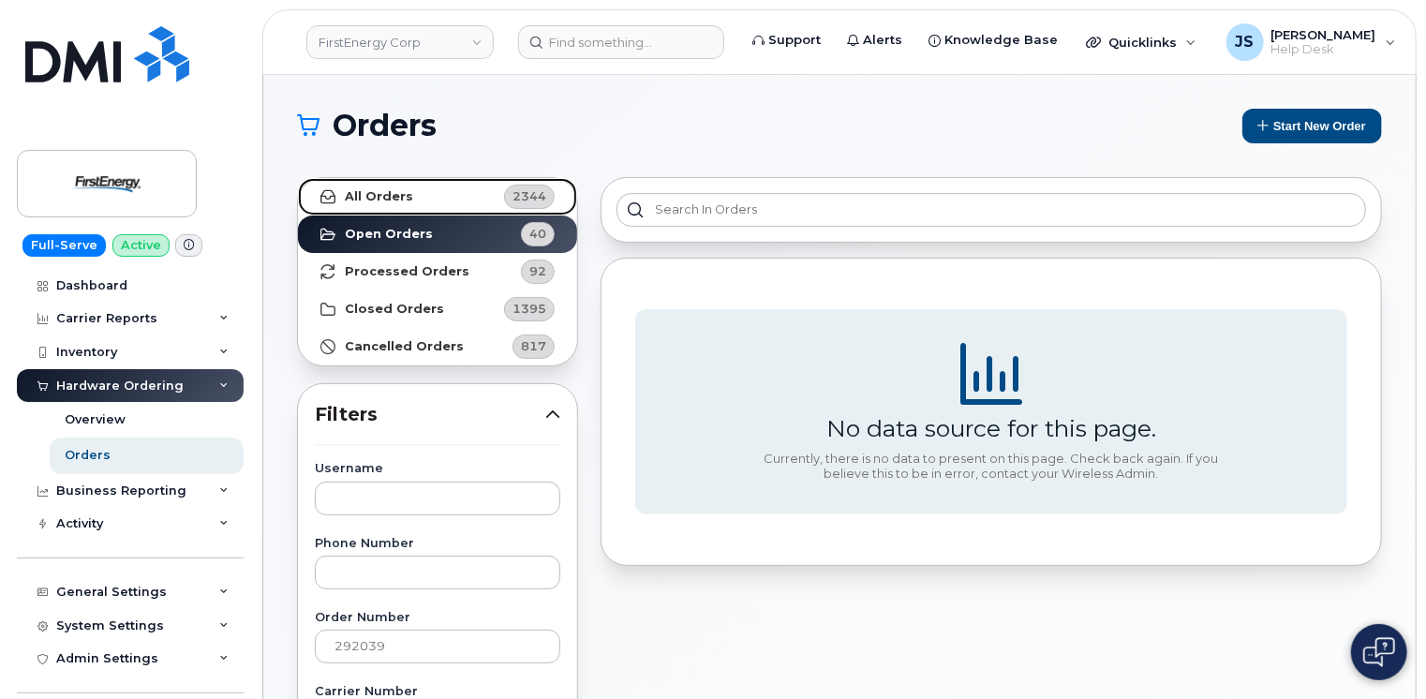
click at [385, 178] on link "All Orders 2344" at bounding box center [437, 196] width 279 height 37
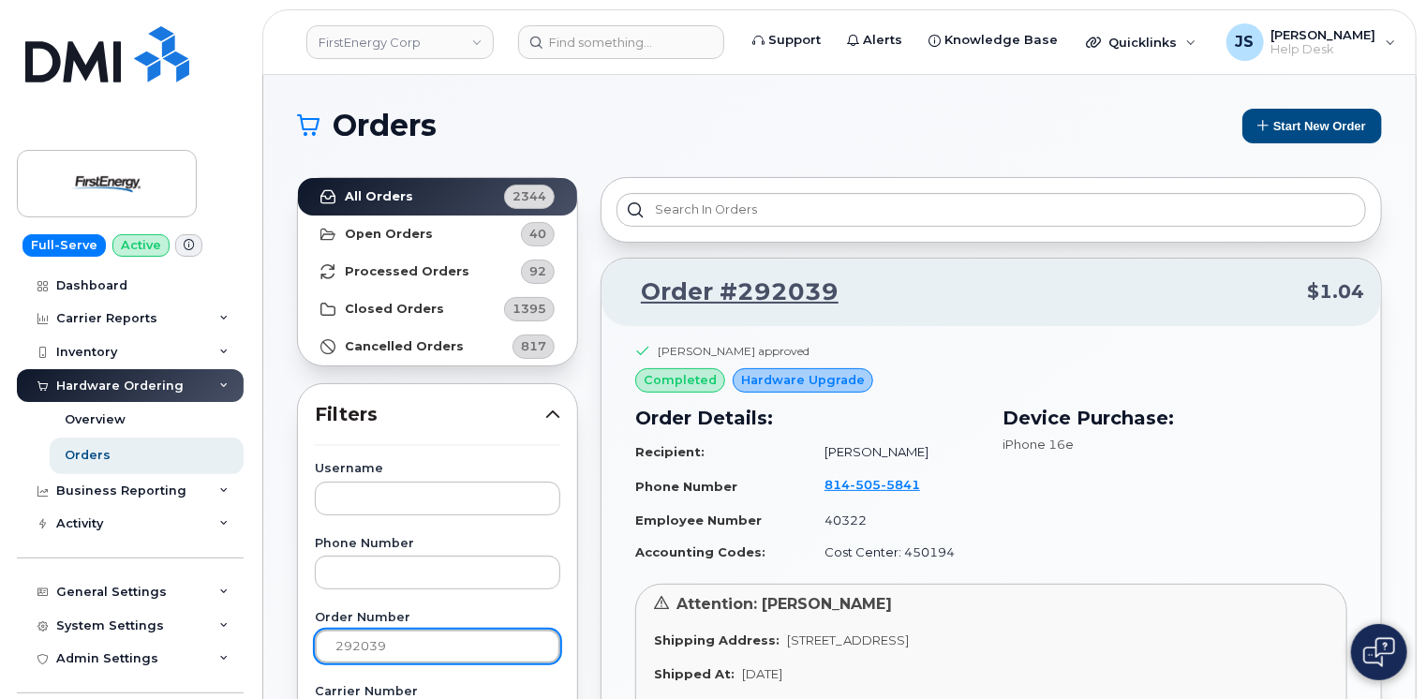
click at [399, 648] on input "292039" at bounding box center [437, 646] width 245 height 34
paste input "7134"
type input "297134"
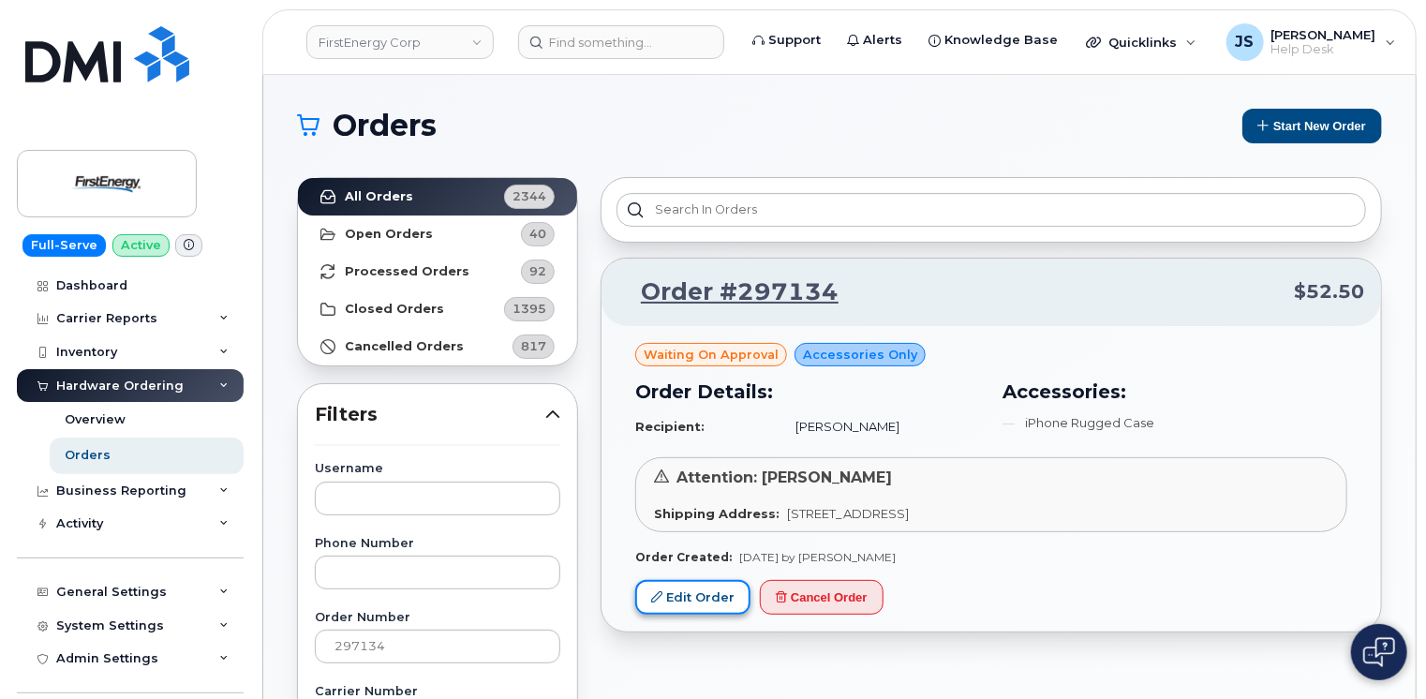
click at [657, 584] on link "Edit Order" at bounding box center [692, 597] width 115 height 35
drag, startPoint x: 657, startPoint y: 584, endPoint x: 578, endPoint y: 539, distance: 90.6
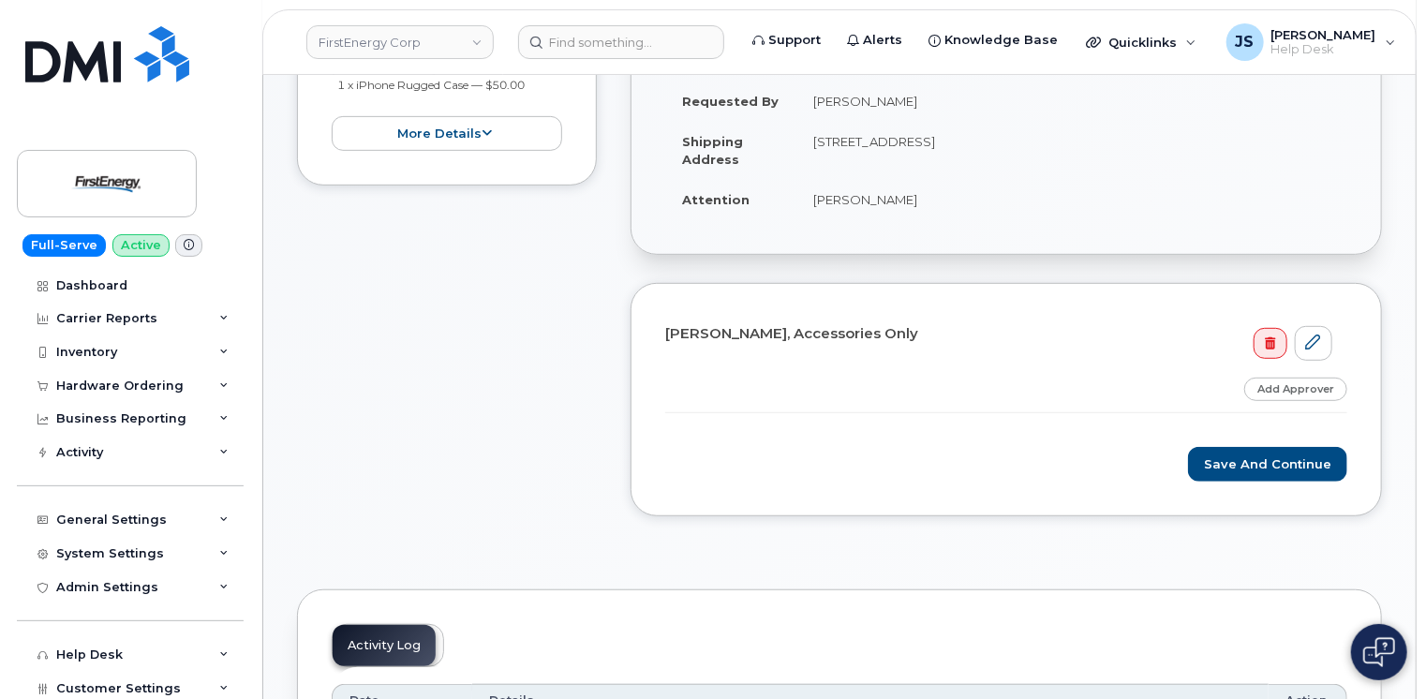
scroll to position [375, 0]
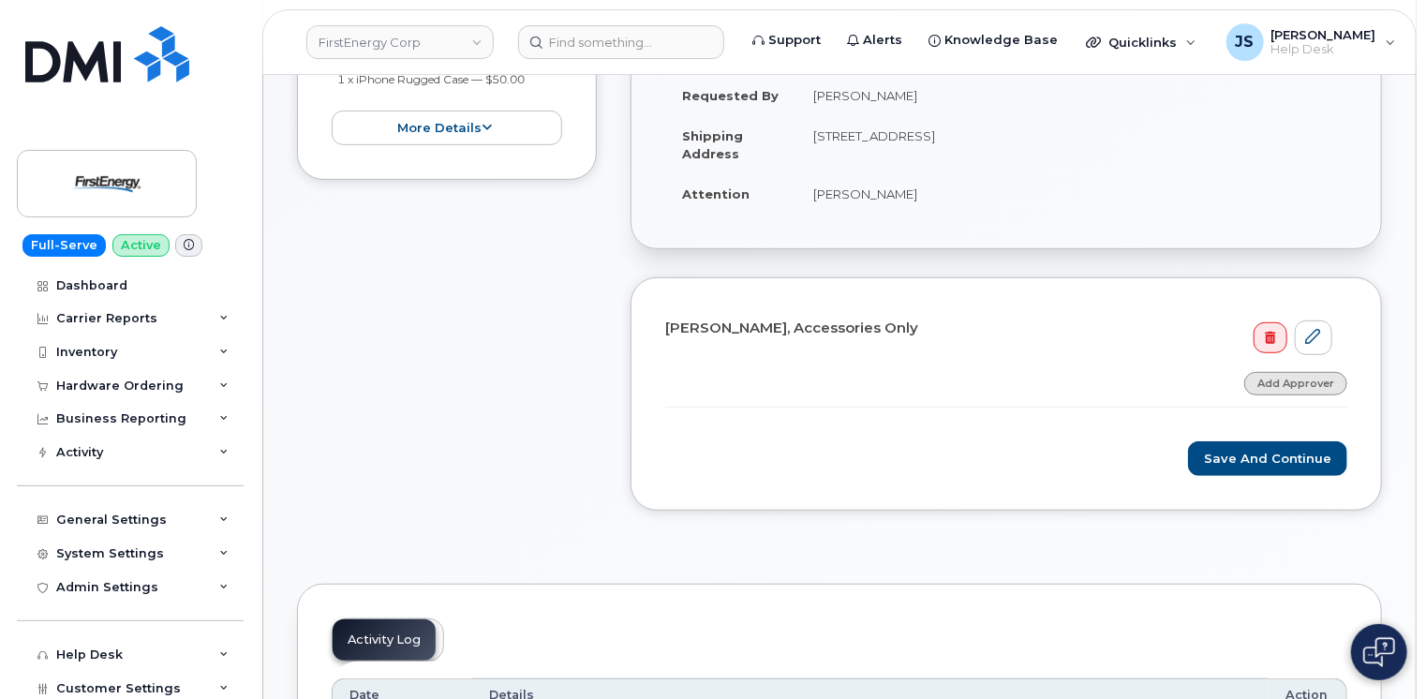
click at [1296, 382] on link "Add Approver" at bounding box center [1295, 383] width 103 height 23
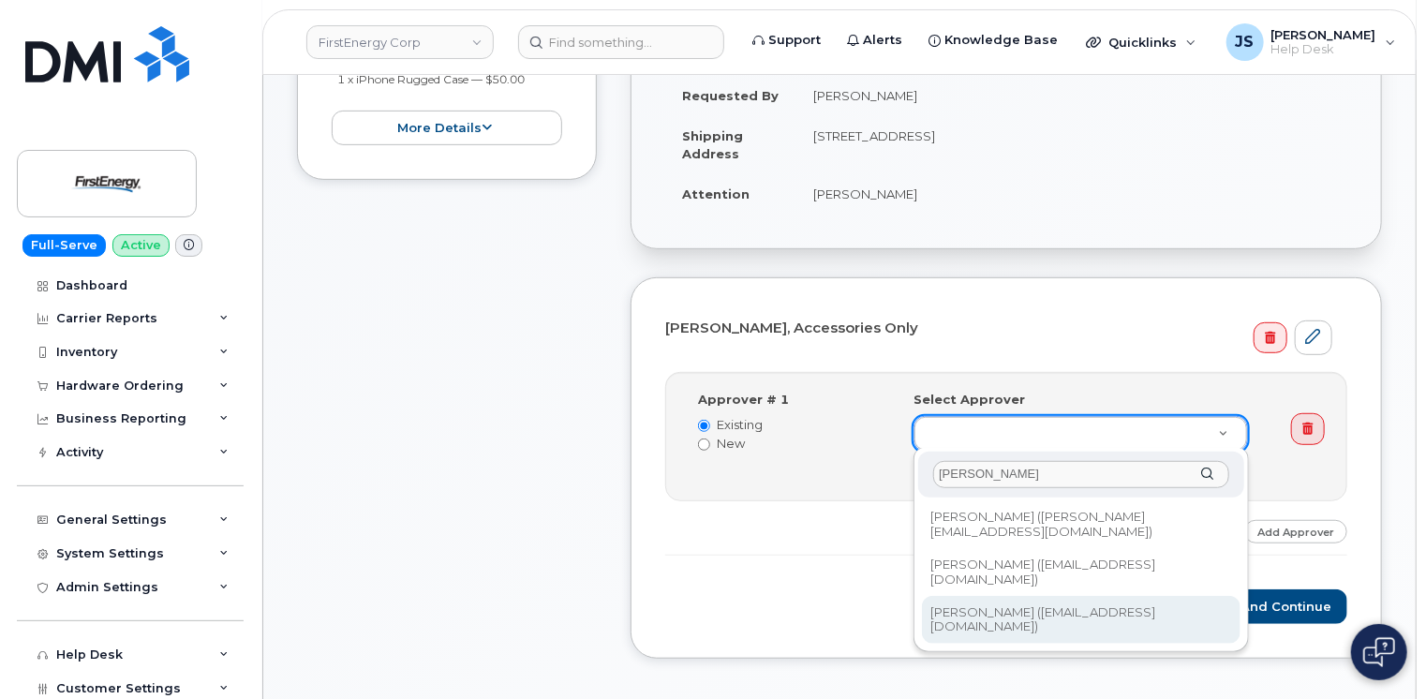
type input "[PERSON_NAME]"
type input "2078263"
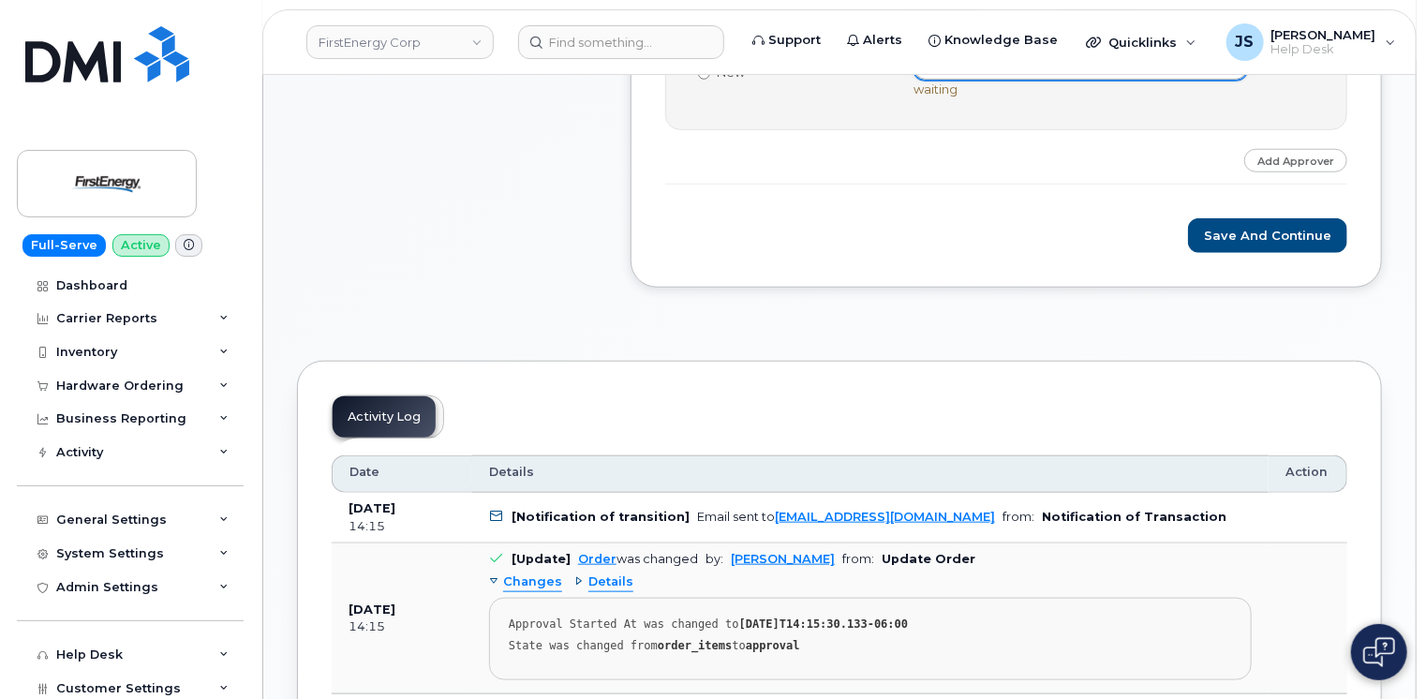
scroll to position [749, 0]
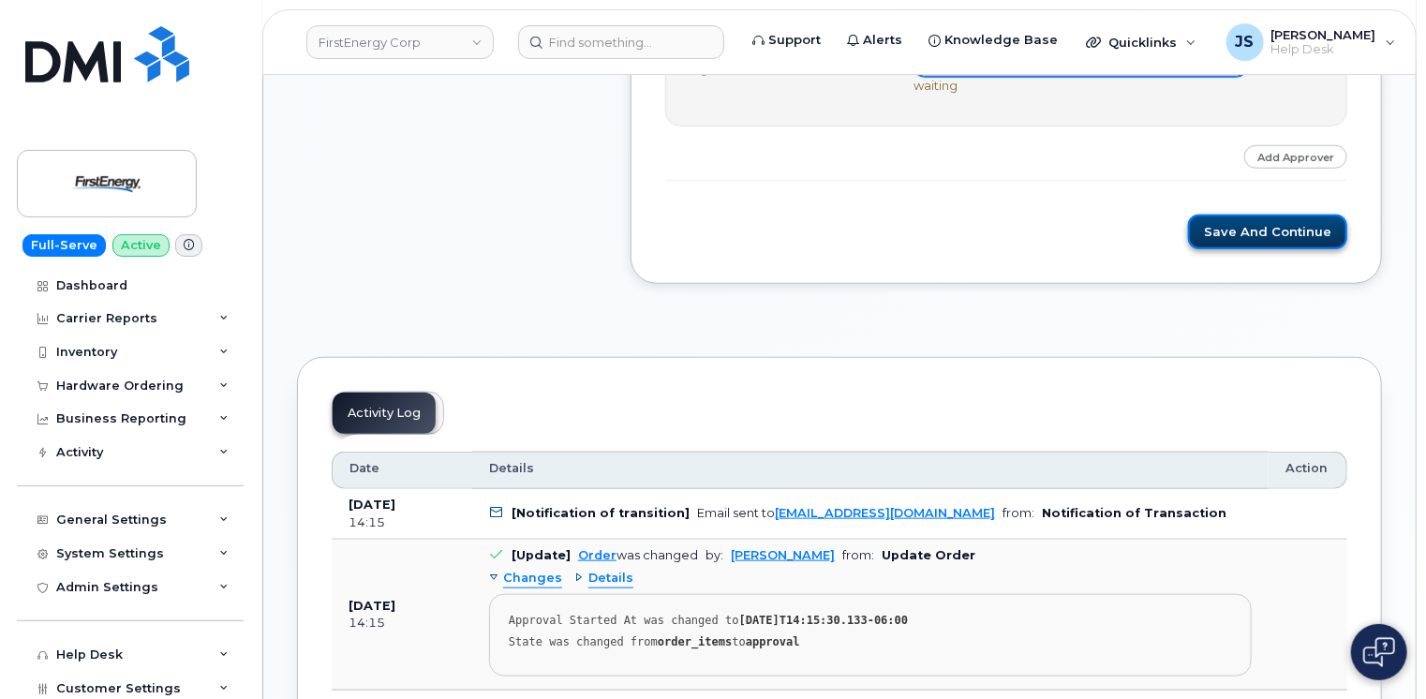
click at [1285, 233] on button "Save and Continue" at bounding box center [1267, 232] width 159 height 35
